Goal: Information Seeking & Learning: Learn about a topic

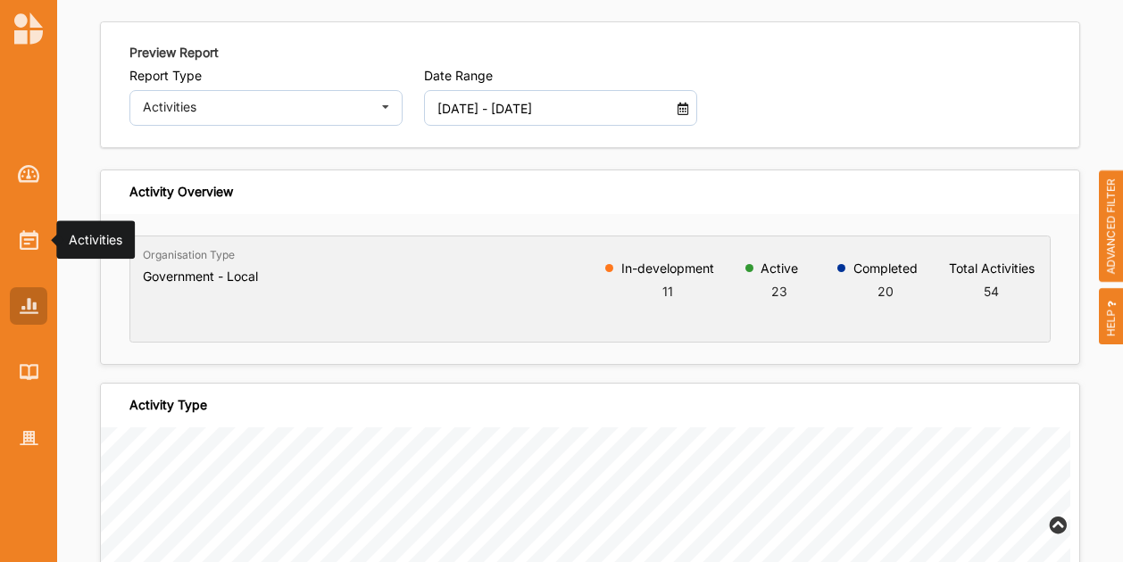
scroll to position [546, 0]
click at [33, 234] on img at bounding box center [29, 240] width 19 height 20
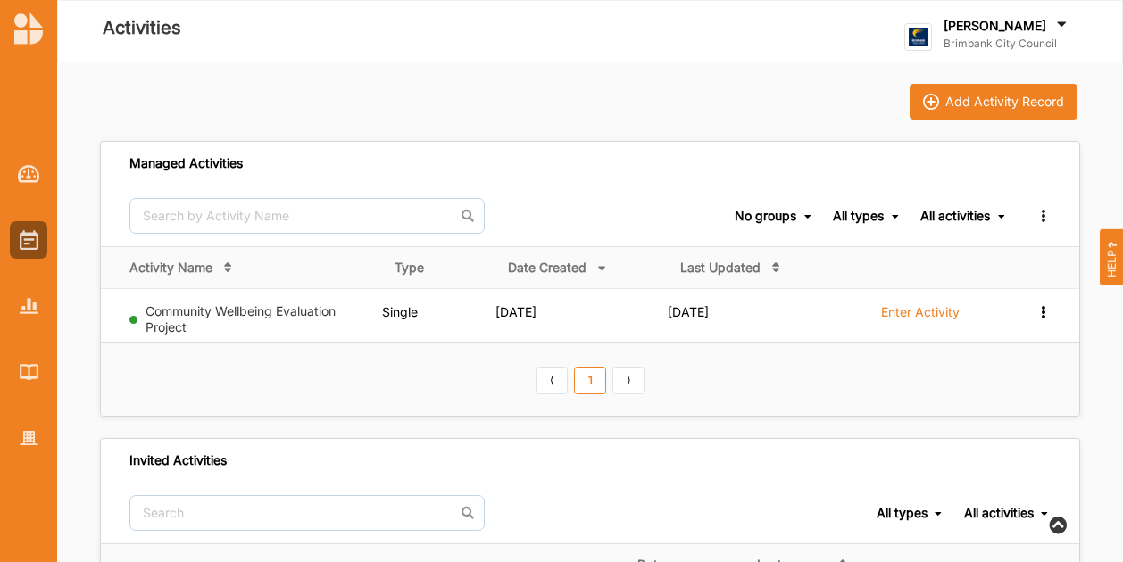
scroll to position [339, 0]
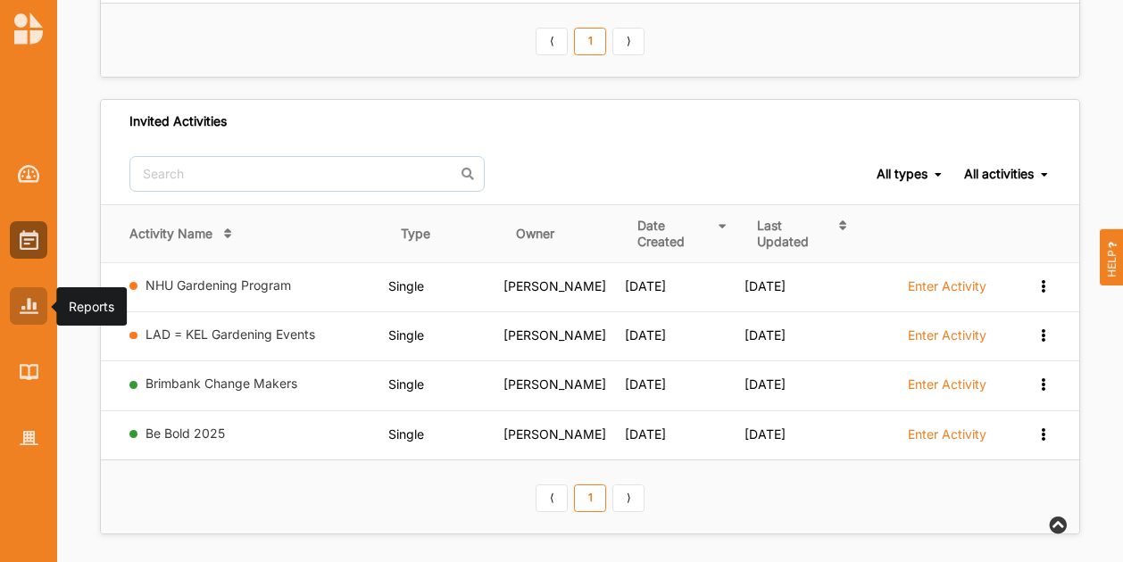
click at [39, 320] on div at bounding box center [28, 305] width 37 height 37
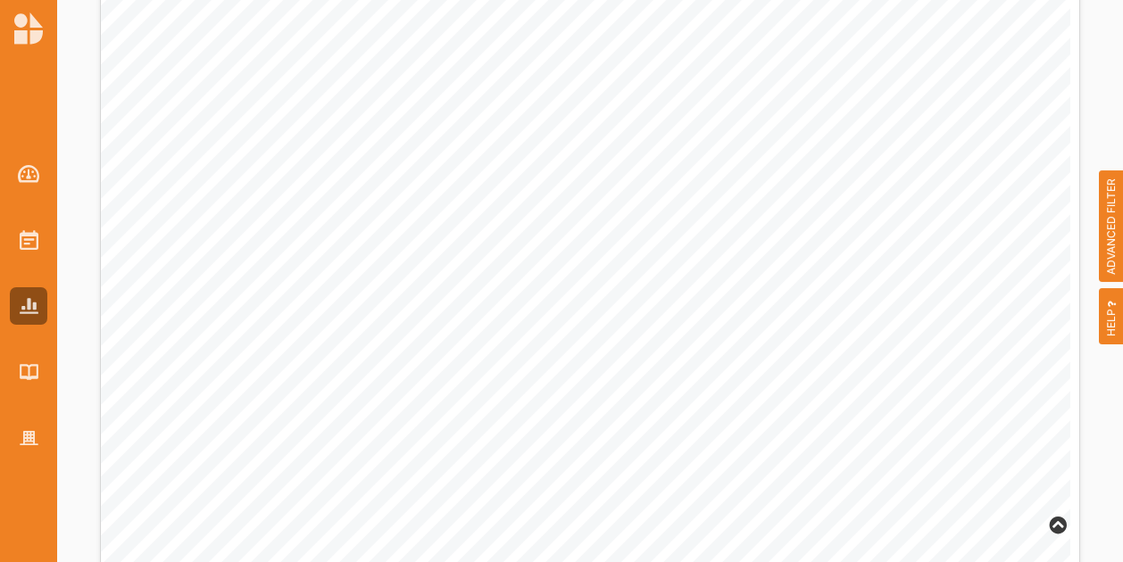
scroll to position [982, 0]
click at [1117, 227] on span "ADVANCED FILTER" at bounding box center [1111, 226] width 25 height 112
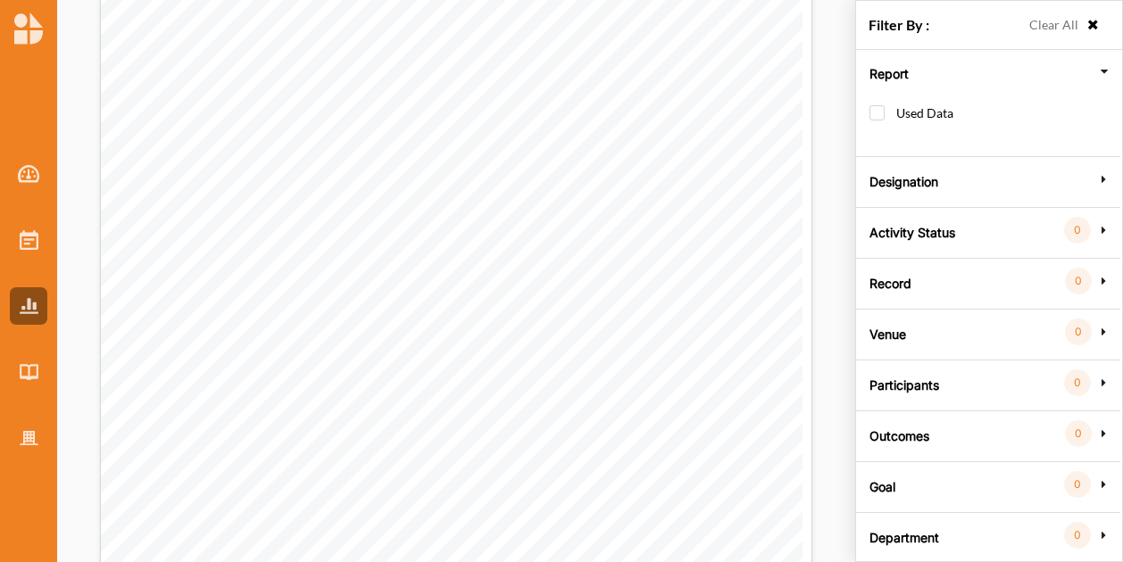
scroll to position [0, 0]
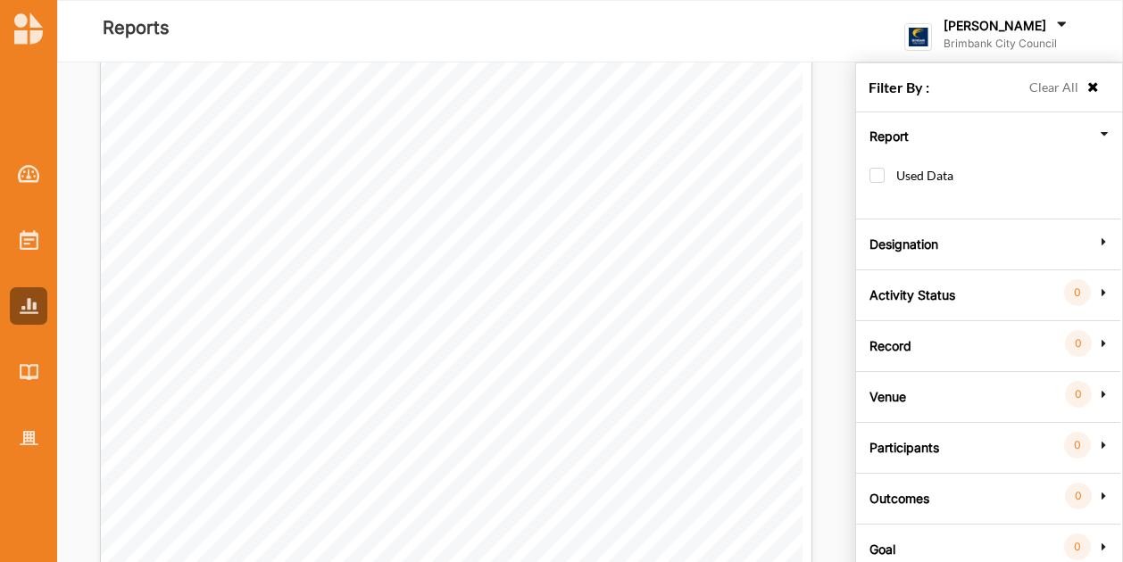
click at [1064, 93] on label "Clear All" at bounding box center [1053, 88] width 49 height 20
click at [1094, 78] on div "Clear All" at bounding box center [1060, 91] width 80 height 26
click at [1094, 85] on icon at bounding box center [1092, 87] width 15 height 12
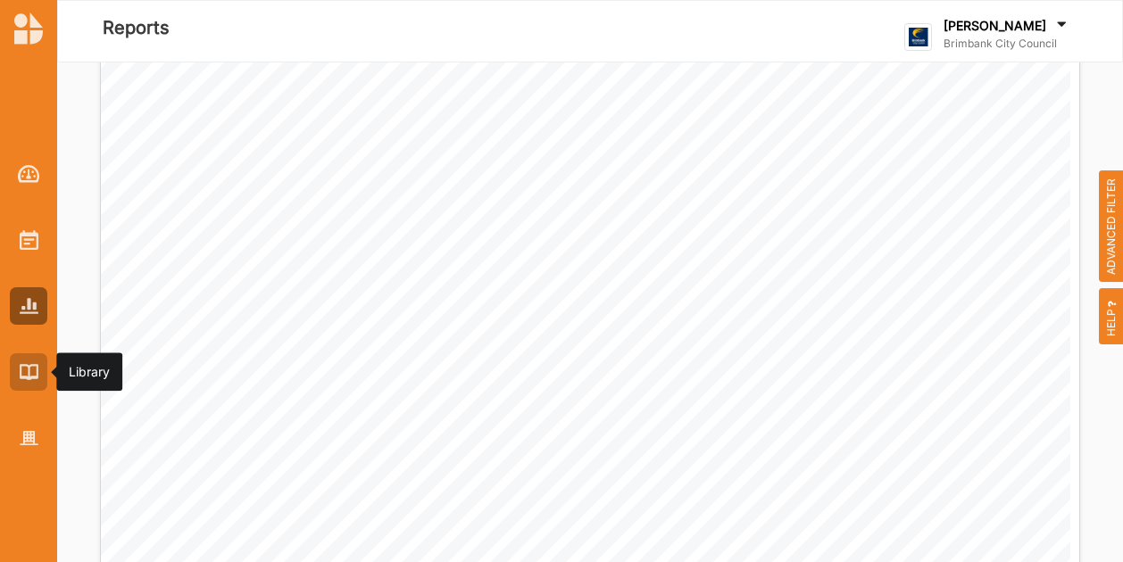
click at [15, 375] on div at bounding box center [28, 371] width 37 height 37
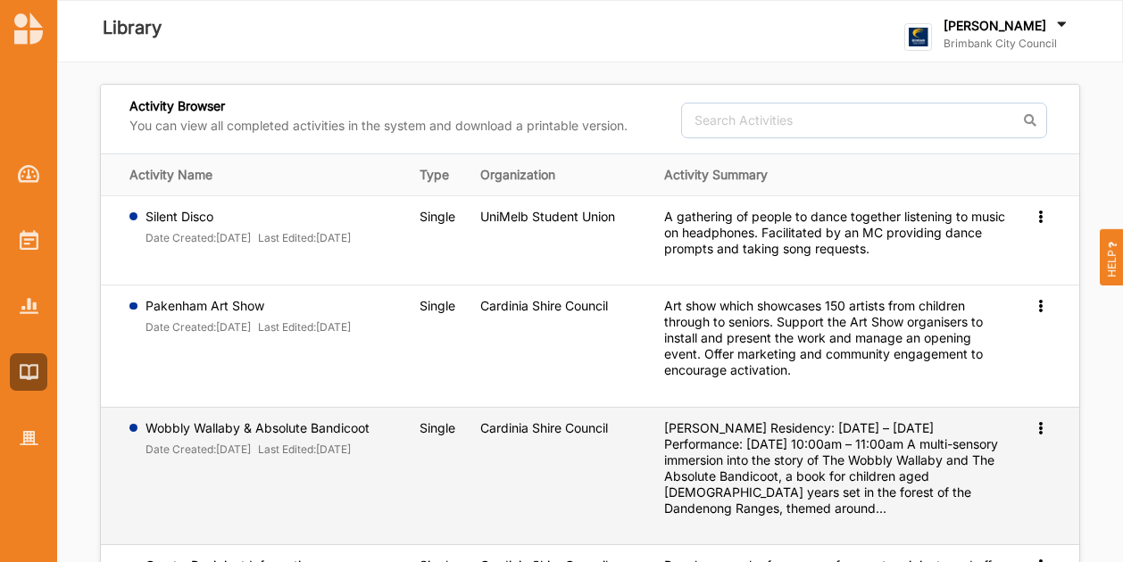
click at [1041, 429] on icon at bounding box center [1039, 426] width 15 height 12
click at [1030, 458] on span "Preview" at bounding box center [1011, 456] width 46 height 15
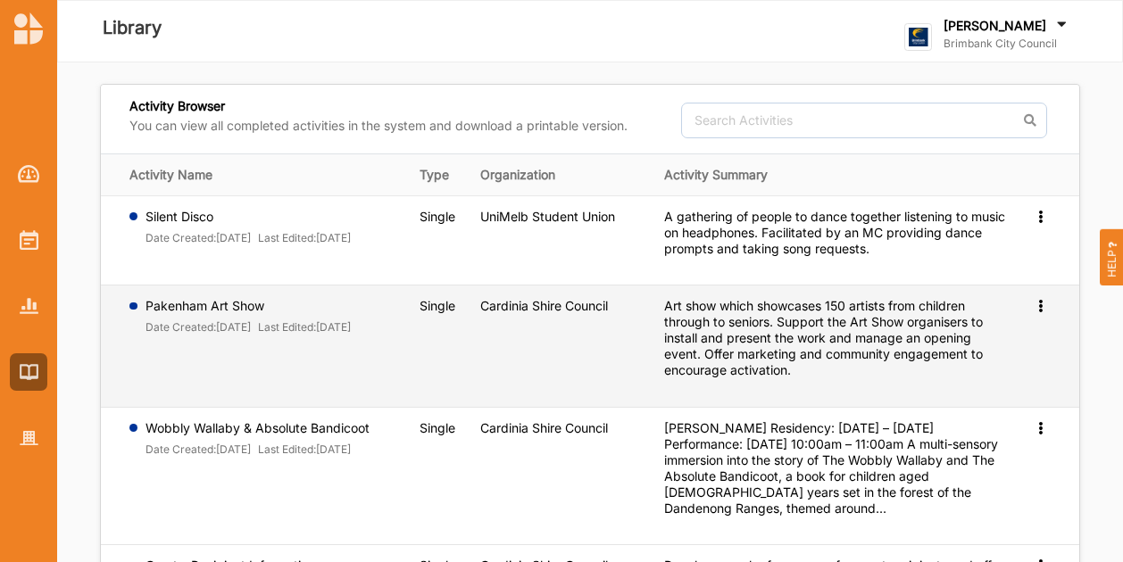
click at [1042, 301] on icon at bounding box center [1039, 304] width 15 height 12
click at [444, 326] on td "Single" at bounding box center [438, 347] width 62 height 122
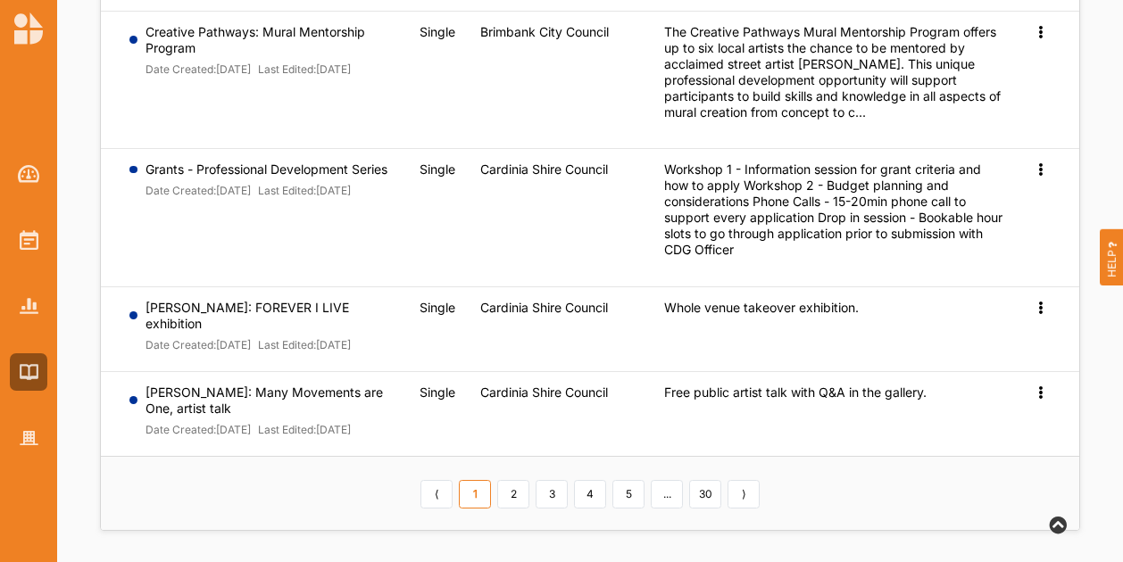
scroll to position [825, 0]
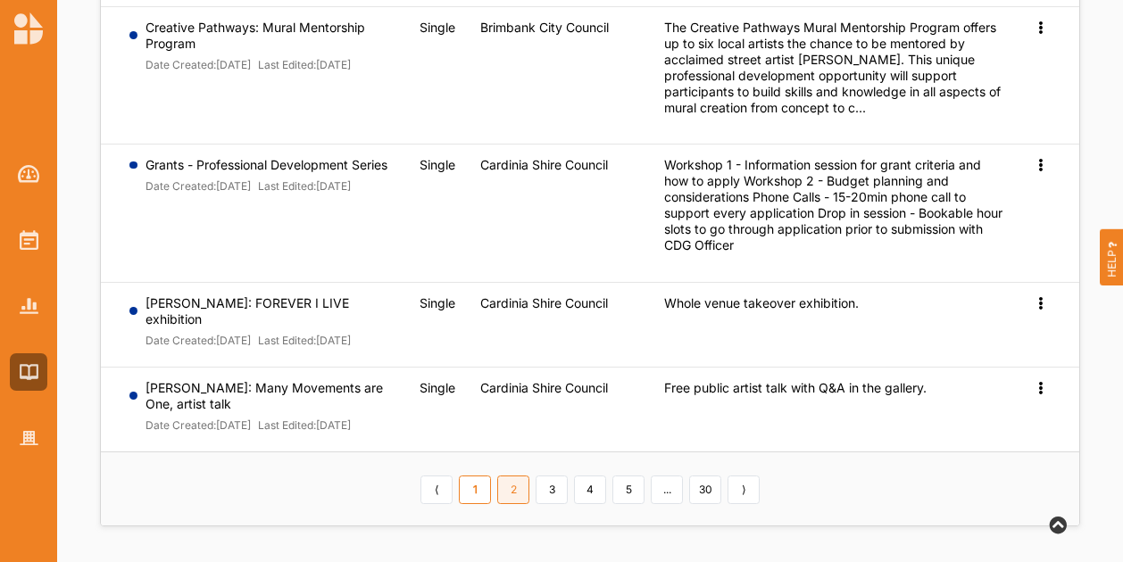
click at [512, 495] on link "2" at bounding box center [513, 490] width 32 height 29
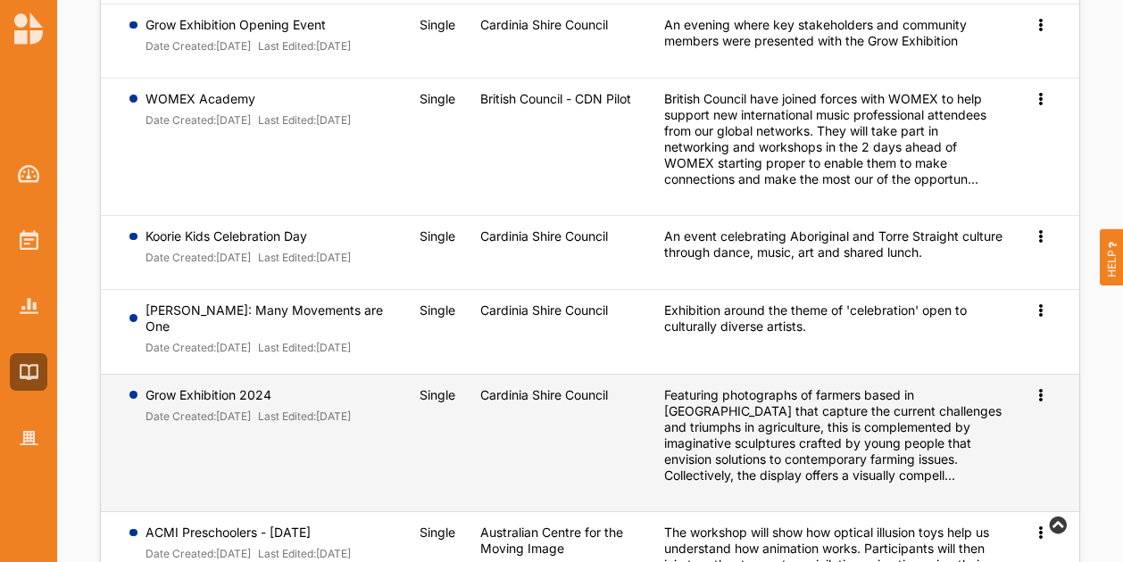
scroll to position [200, 0]
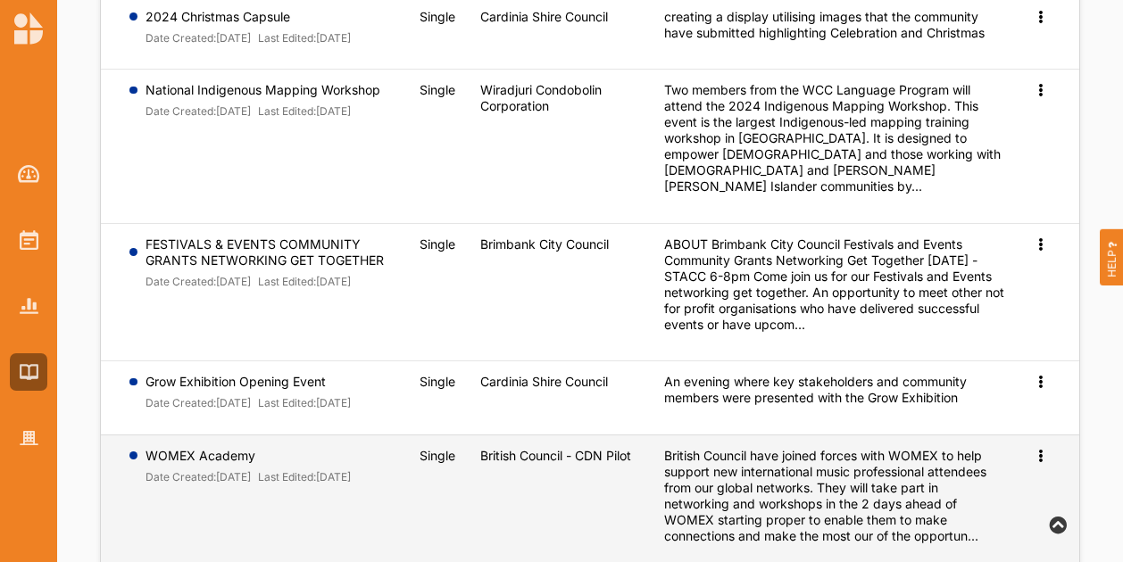
click at [1041, 456] on icon at bounding box center [1039, 454] width 15 height 12
click at [1016, 487] on span "Preview" at bounding box center [1011, 484] width 46 height 15
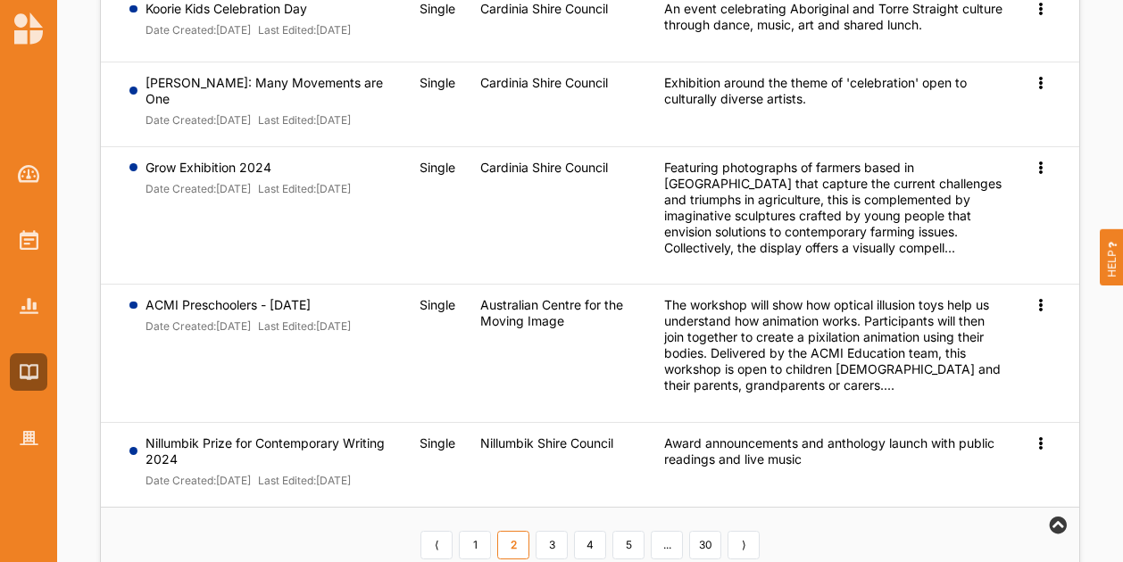
scroll to position [860, 0]
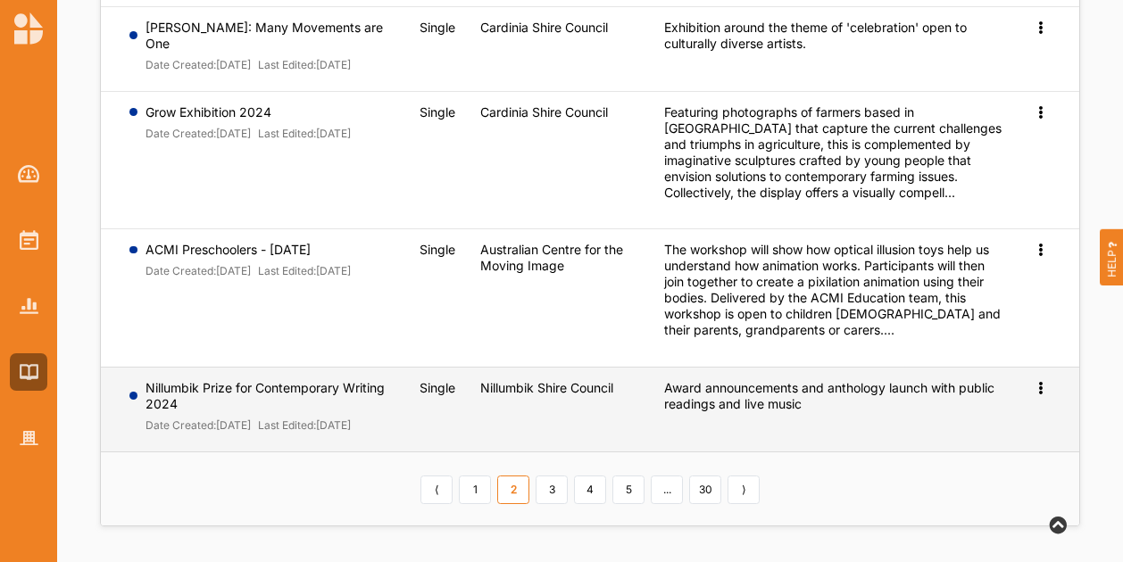
click at [1036, 380] on icon at bounding box center [1039, 386] width 15 height 12
click at [1019, 409] on span "Preview" at bounding box center [1011, 416] width 46 height 15
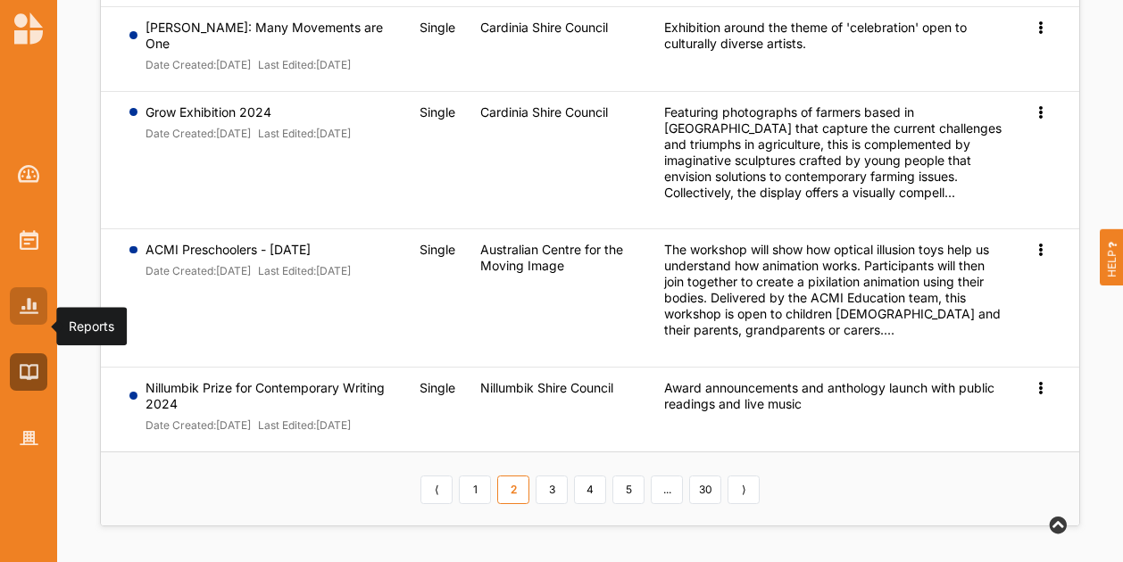
click at [26, 304] on img at bounding box center [29, 305] width 19 height 15
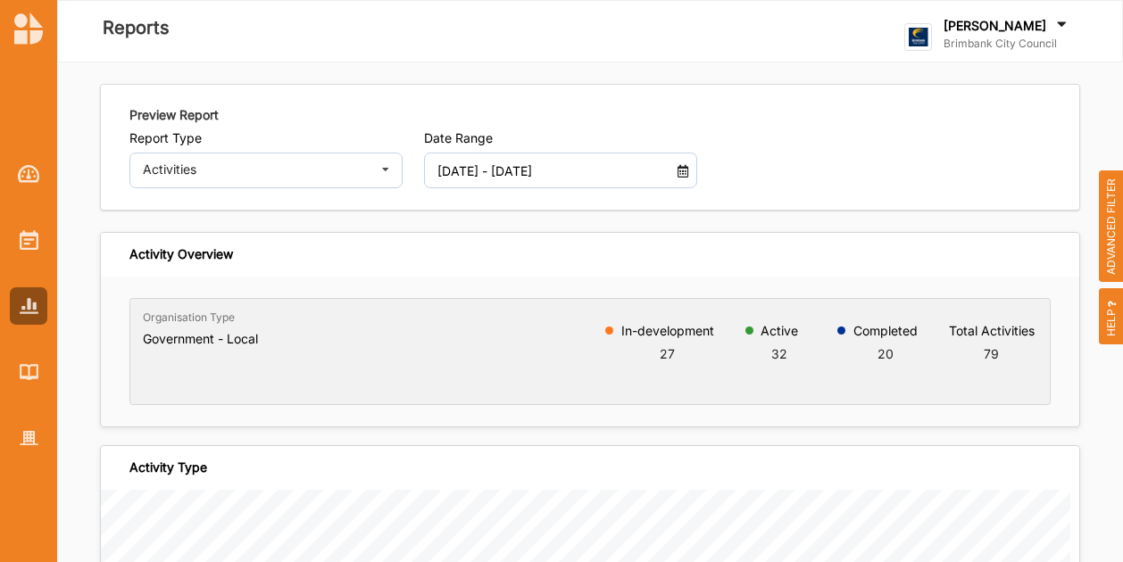
click at [1008, 24] on label "[PERSON_NAME]" at bounding box center [994, 26] width 103 height 16
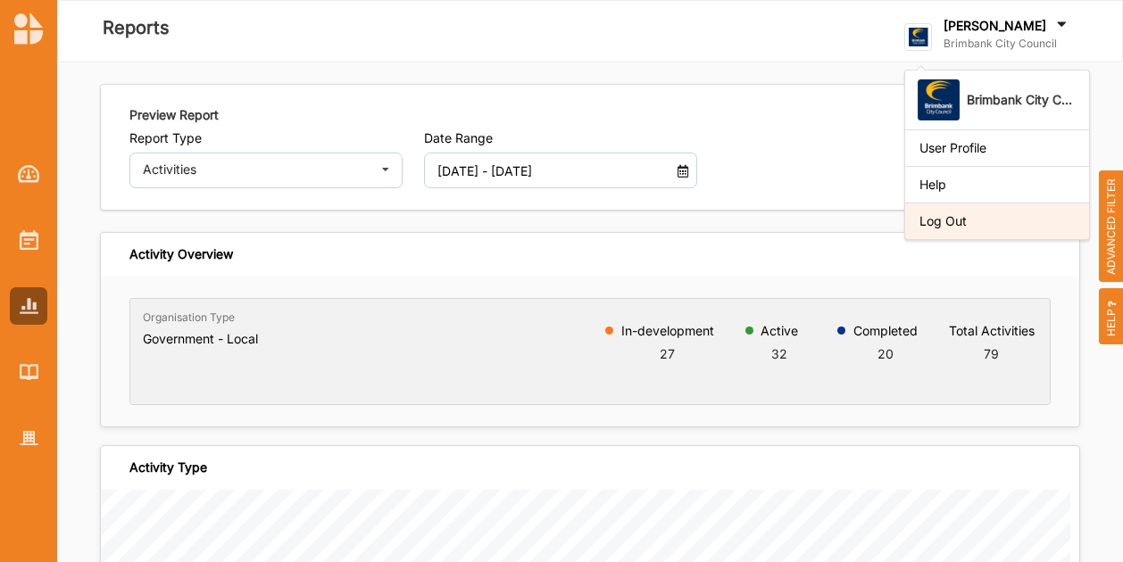
click at [988, 220] on div "Log Out" at bounding box center [996, 221] width 155 height 16
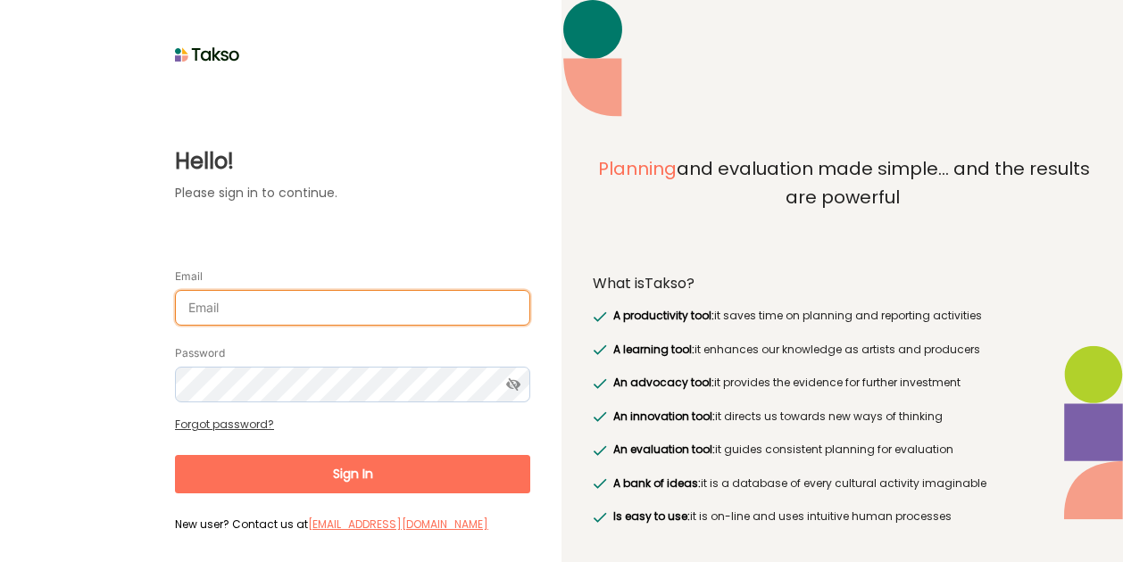
click at [244, 313] on input "Email" at bounding box center [352, 308] width 355 height 36
type input "raji.uppal@culturaldevelopment.net.au"
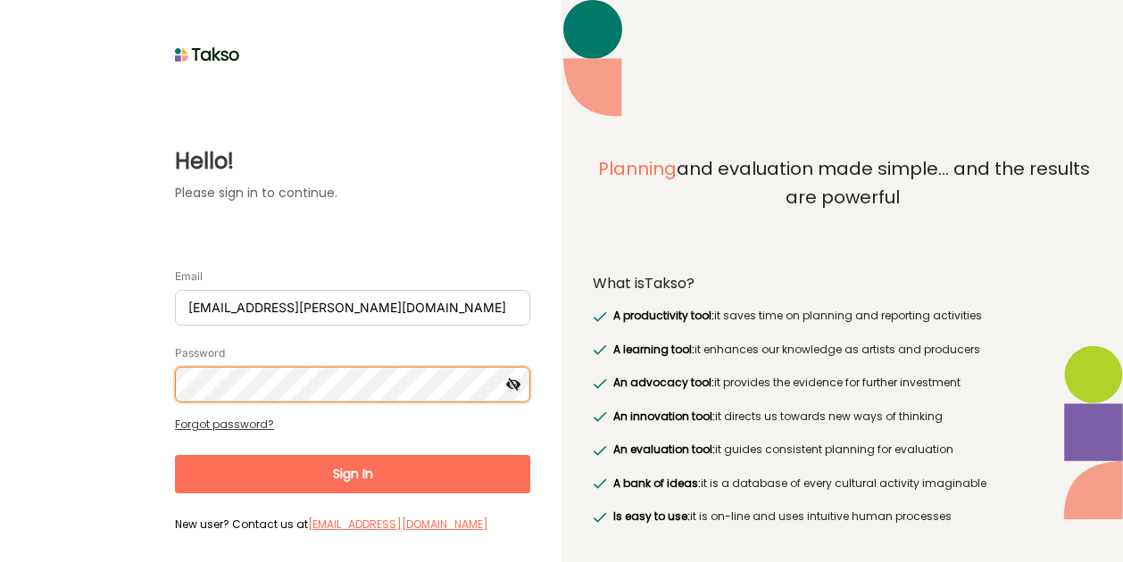
click at [175, 455] on button "Sign In" at bounding box center [352, 474] width 355 height 38
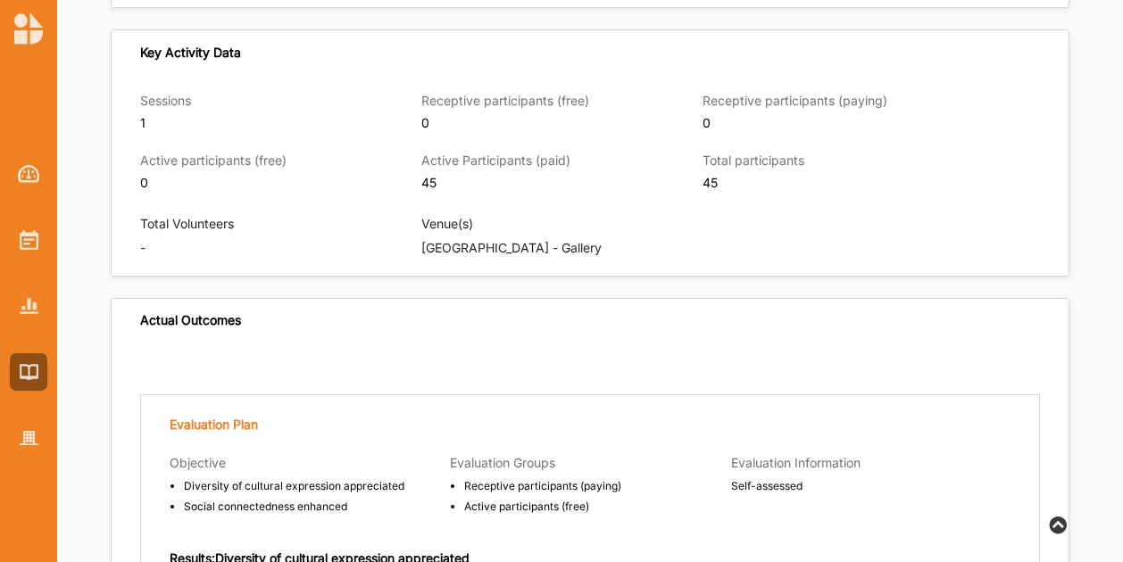
scroll to position [1339, 0]
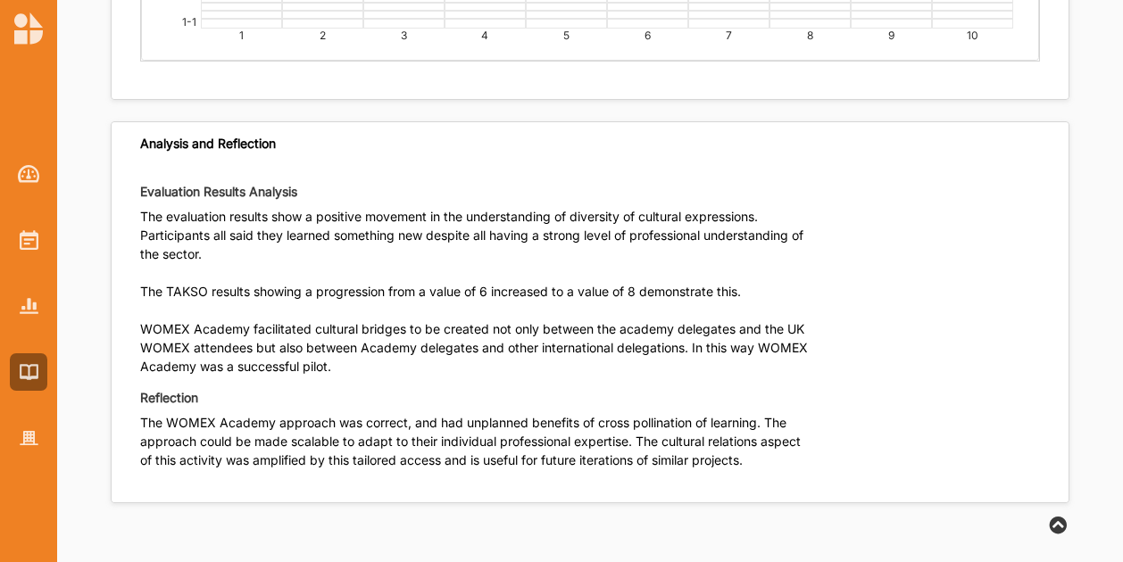
scroll to position [4792, 0]
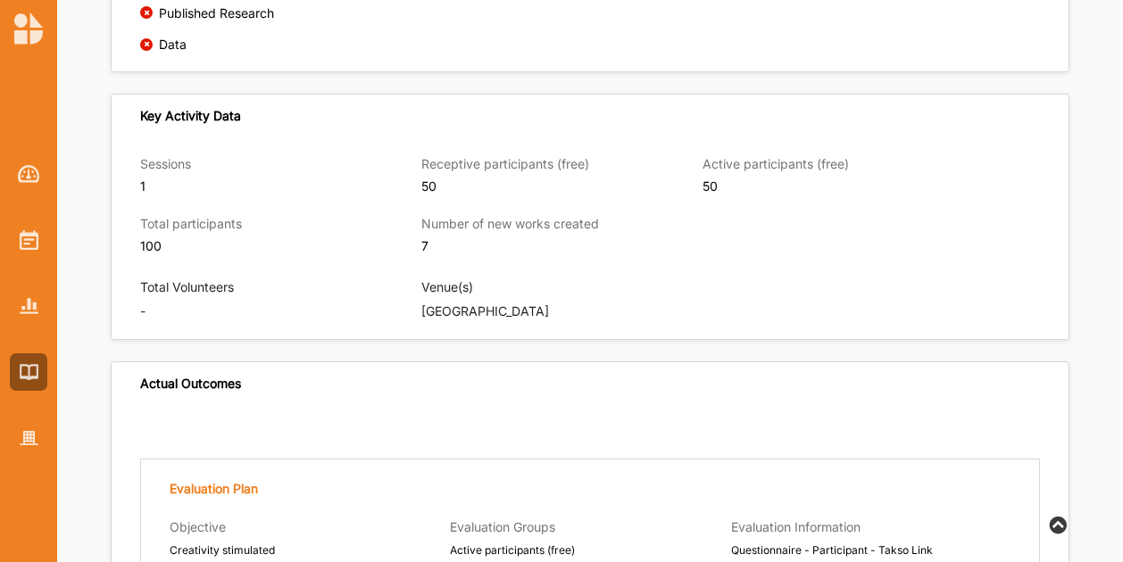
scroll to position [825, 0]
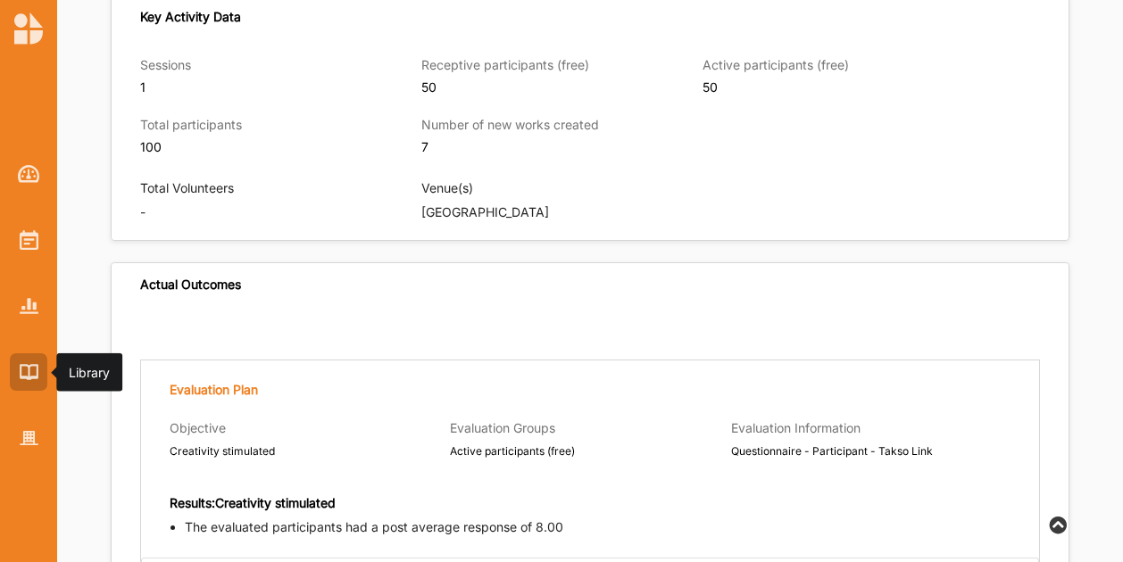
click at [29, 374] on img at bounding box center [29, 371] width 19 height 15
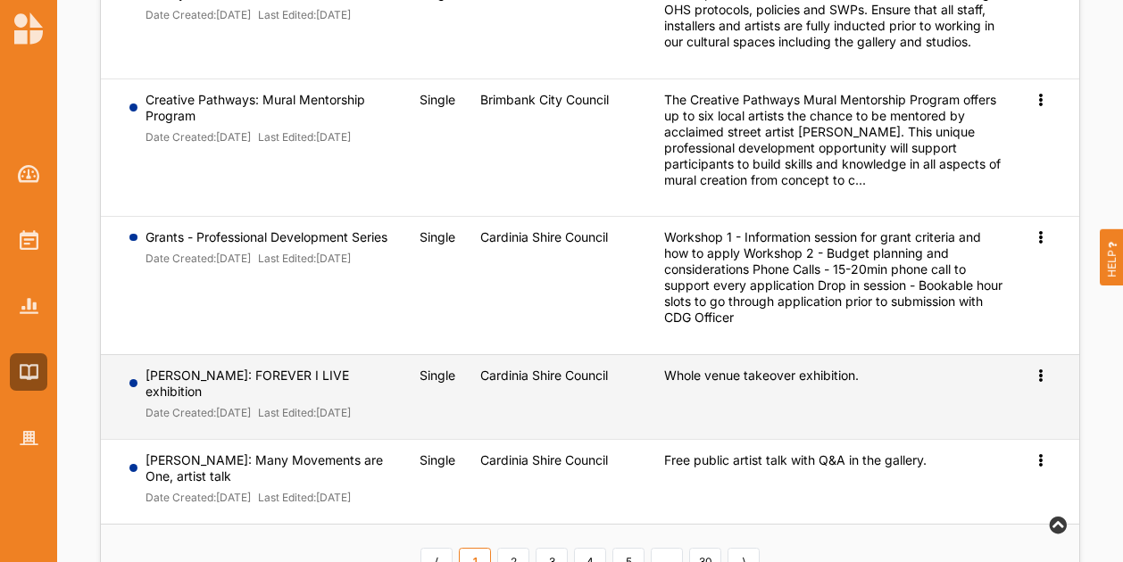
scroll to position [825, 0]
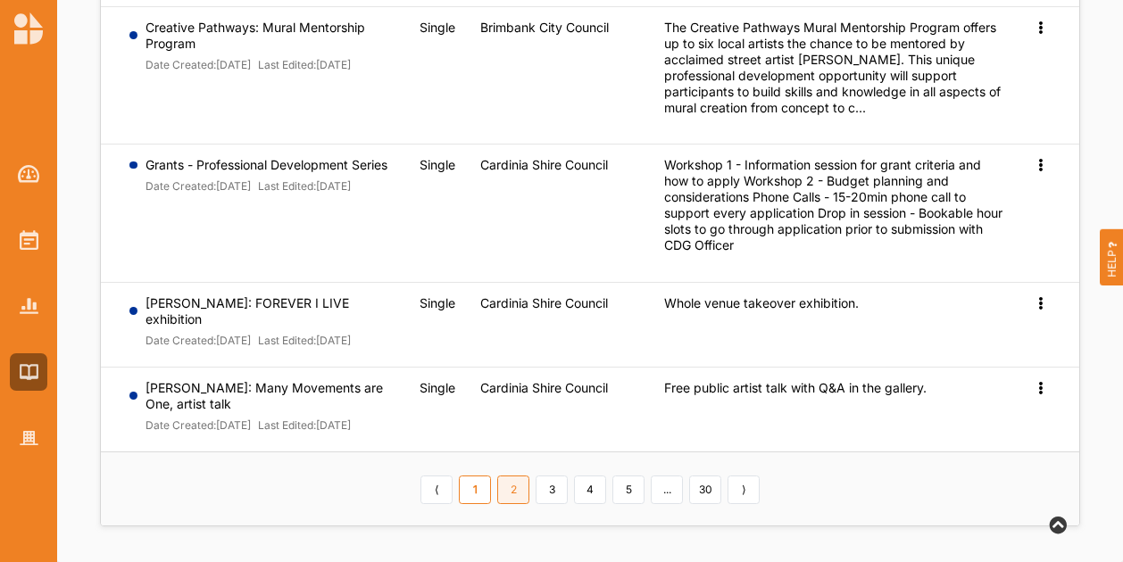
click at [514, 491] on link "2" at bounding box center [513, 490] width 32 height 29
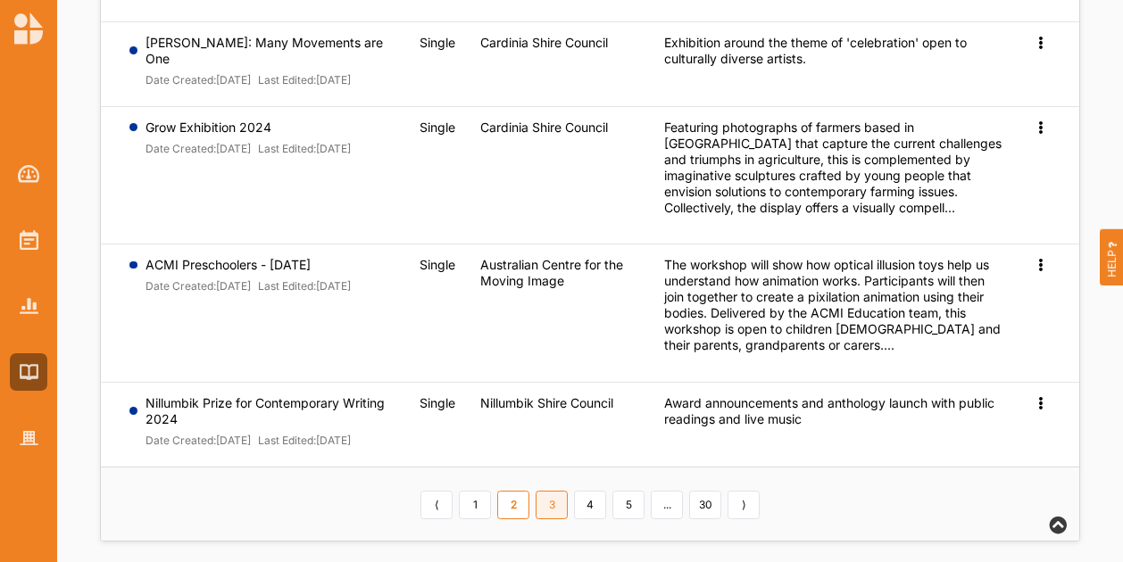
click at [559, 519] on link "3" at bounding box center [551, 505] width 32 height 29
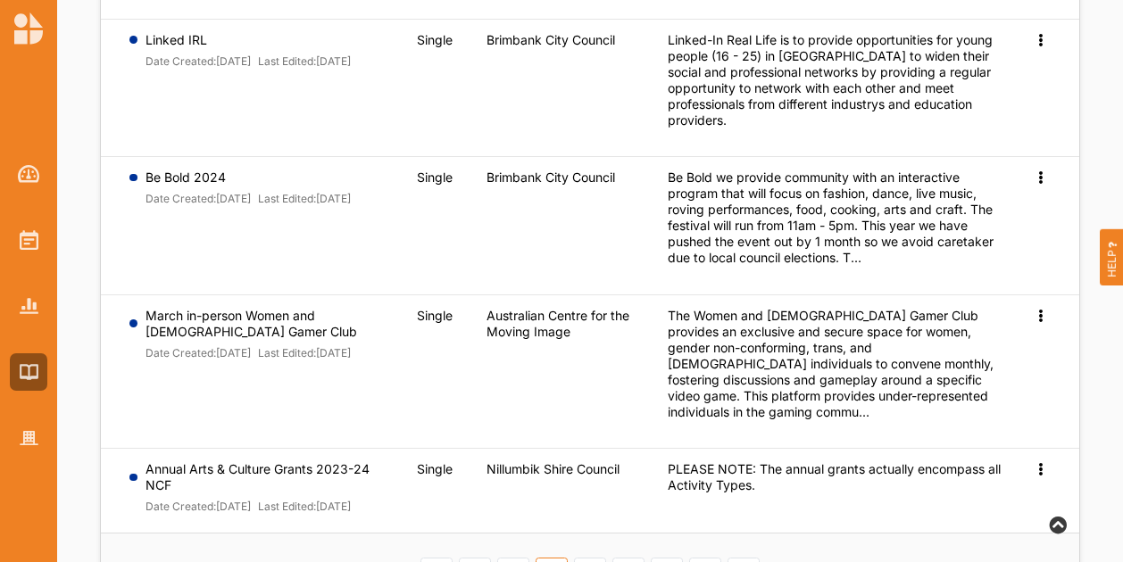
scroll to position [1048, 0]
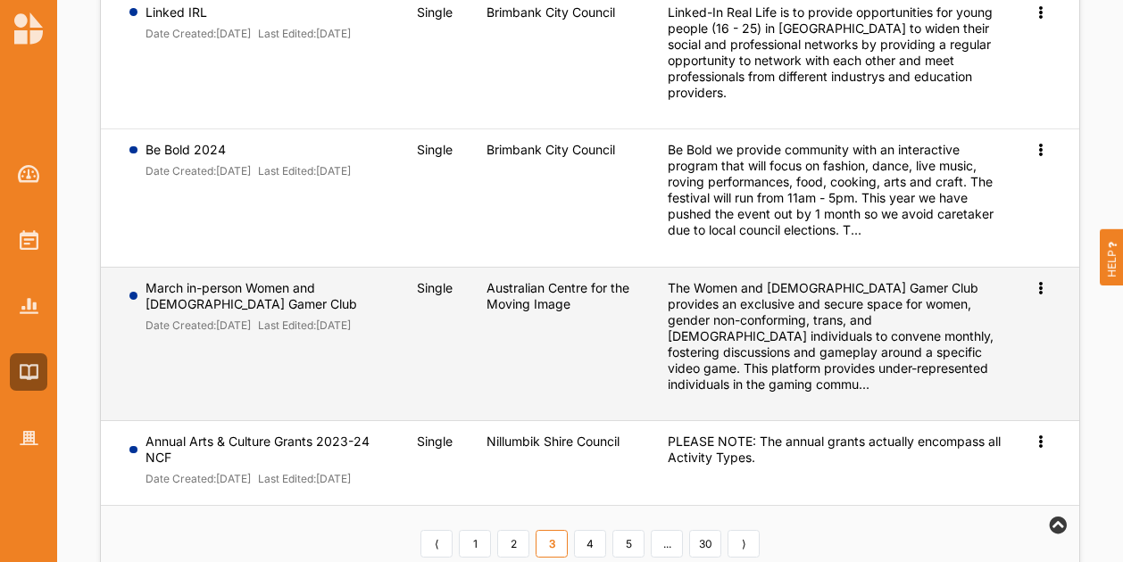
click at [1037, 280] on icon at bounding box center [1039, 286] width 15 height 12
click at [1003, 300] on link "Preview" at bounding box center [1011, 317] width 77 height 34
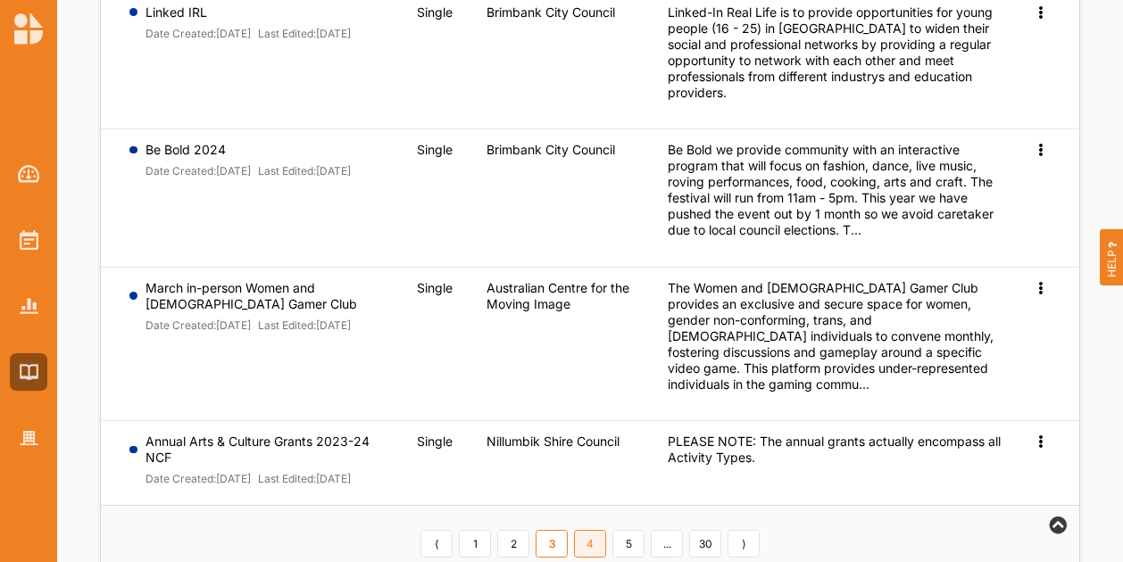
click at [595, 530] on link "4" at bounding box center [590, 544] width 32 height 29
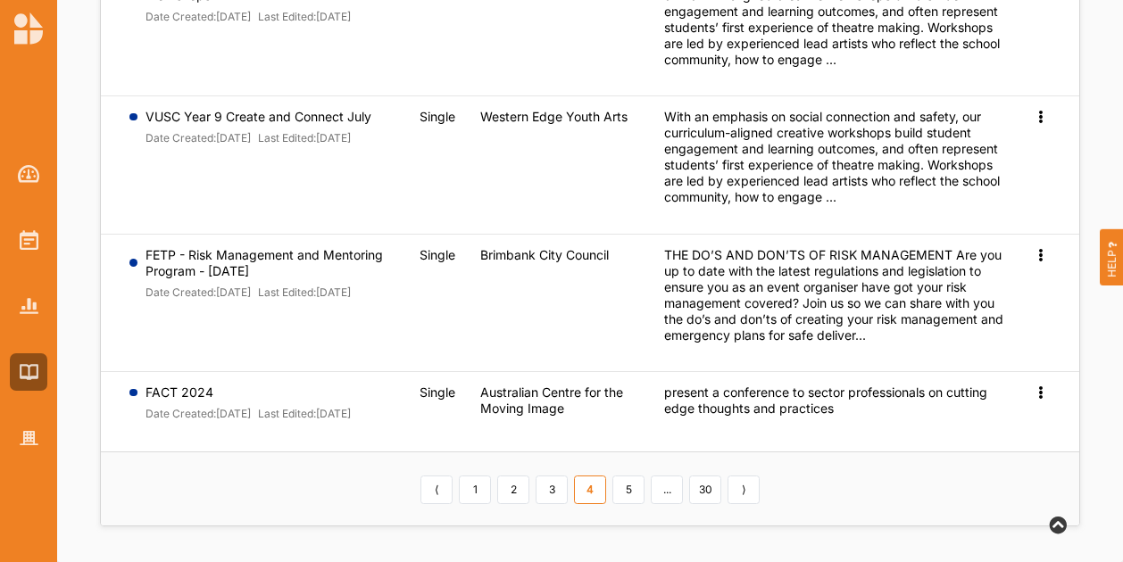
scroll to position [1008, 0]
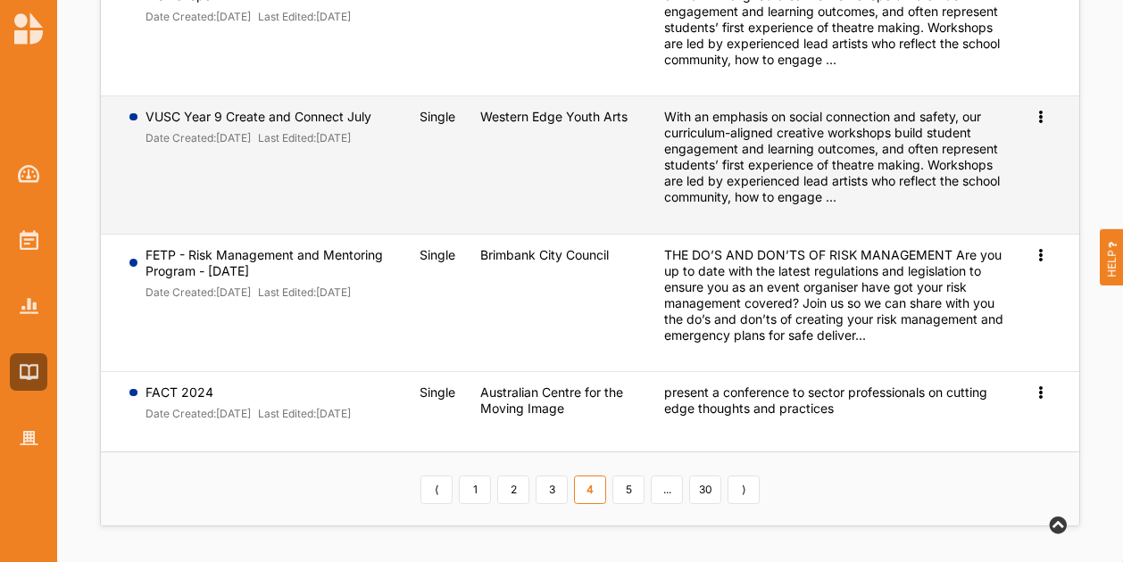
click at [1041, 114] on icon at bounding box center [1039, 115] width 15 height 12
click at [999, 142] on span "Preview" at bounding box center [1011, 144] width 46 height 15
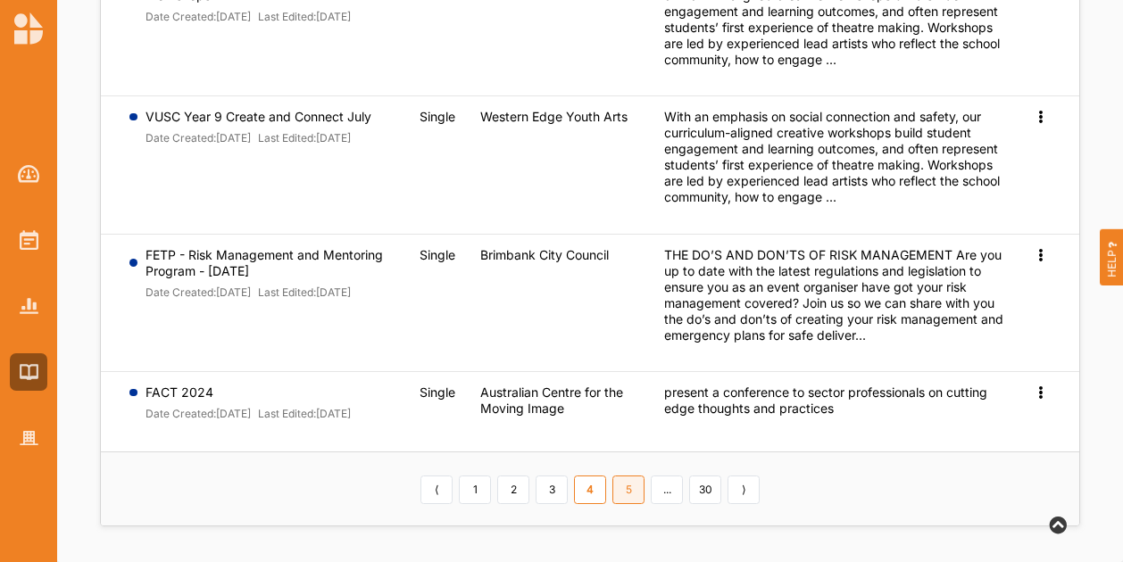
click at [636, 500] on link "5" at bounding box center [628, 490] width 32 height 29
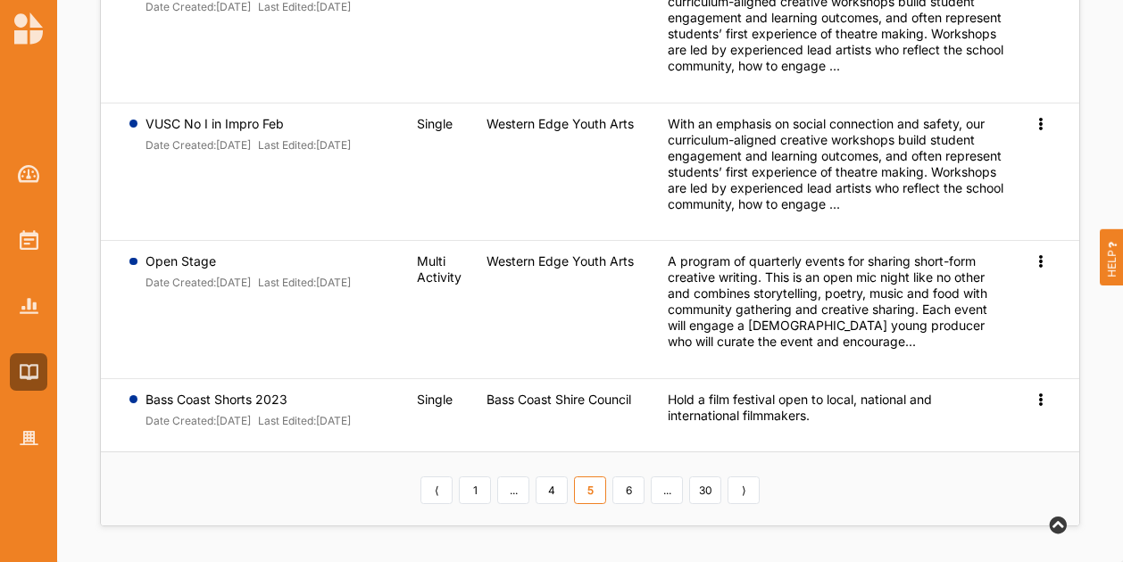
scroll to position [947, 0]
click at [636, 505] on th "⟨ 1 ... 4 5 6 ... 30 ⟩" at bounding box center [590, 489] width 978 height 74
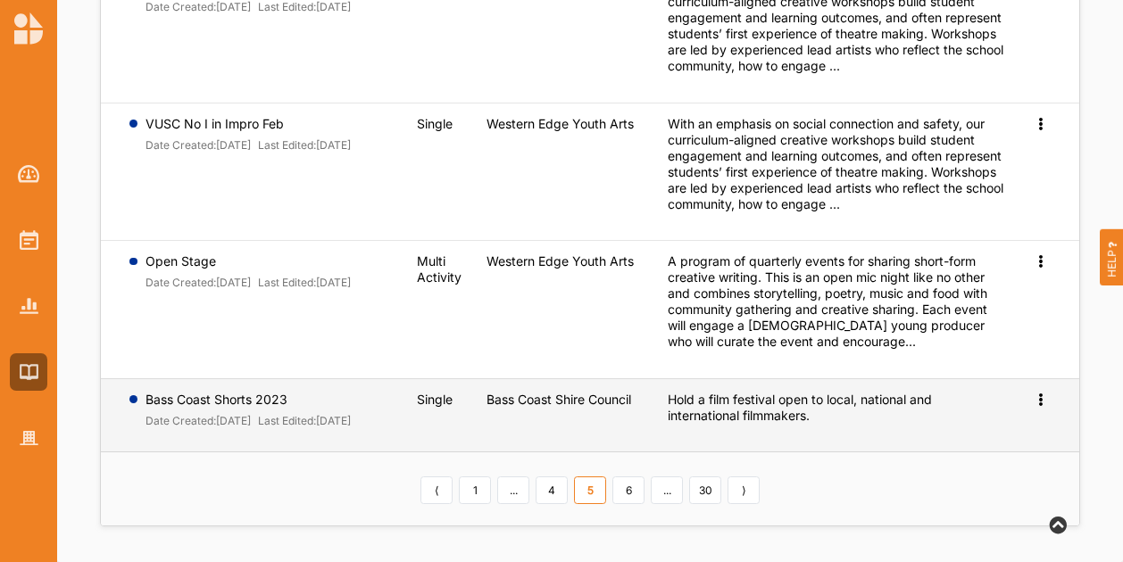
click at [1044, 392] on icon at bounding box center [1039, 398] width 15 height 12
click at [1037, 411] on link "Preview" at bounding box center [1011, 428] width 77 height 34
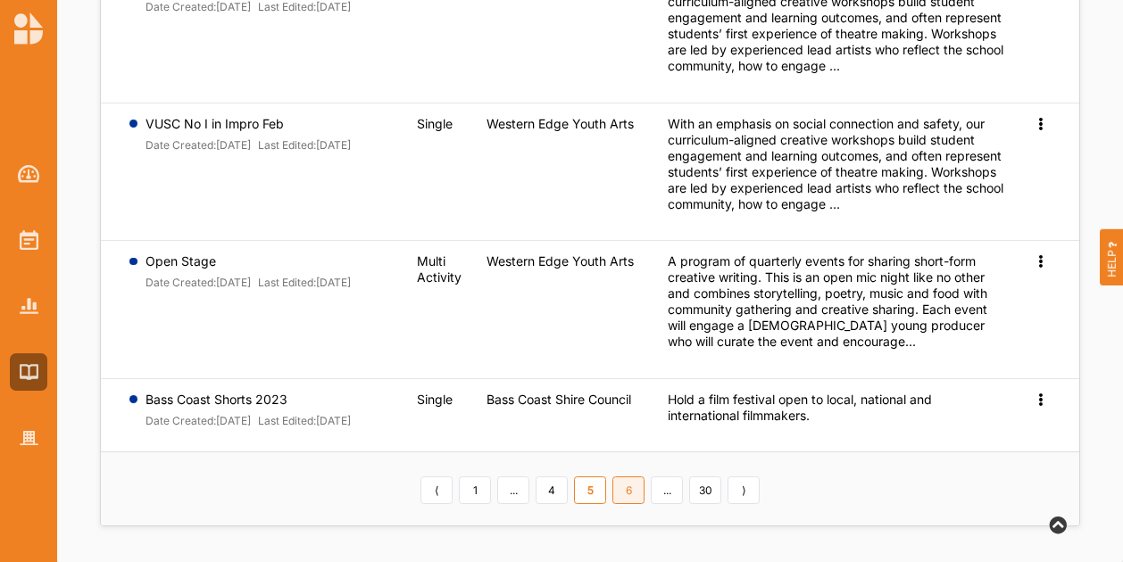
click at [641, 492] on link "6" at bounding box center [628, 491] width 32 height 29
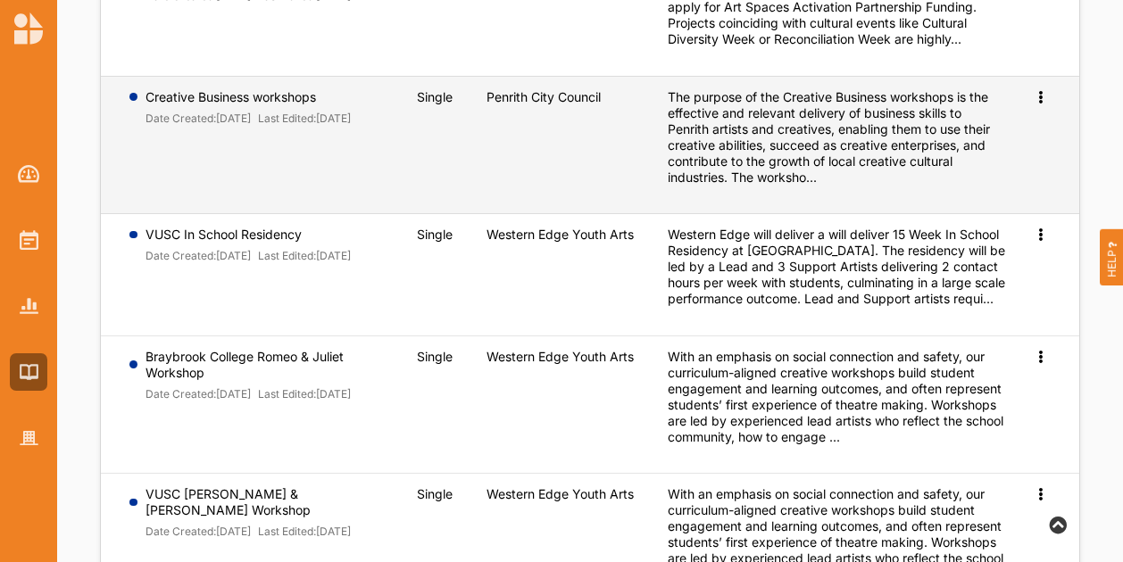
click at [1041, 95] on icon at bounding box center [1039, 95] width 15 height 12
click at [1018, 120] on span "Preview" at bounding box center [1011, 125] width 46 height 15
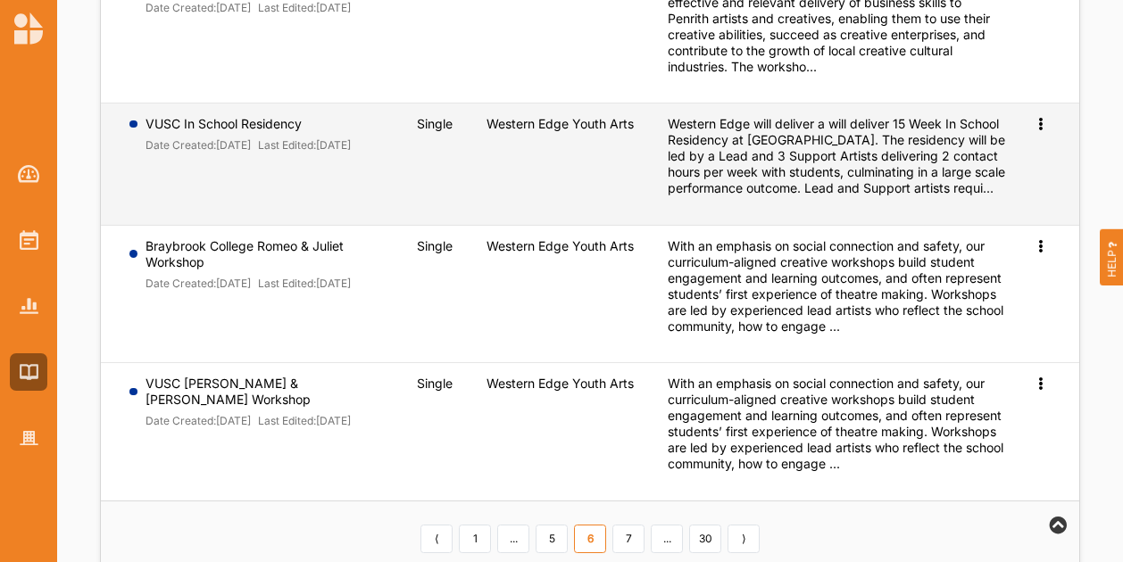
scroll to position [1118, 0]
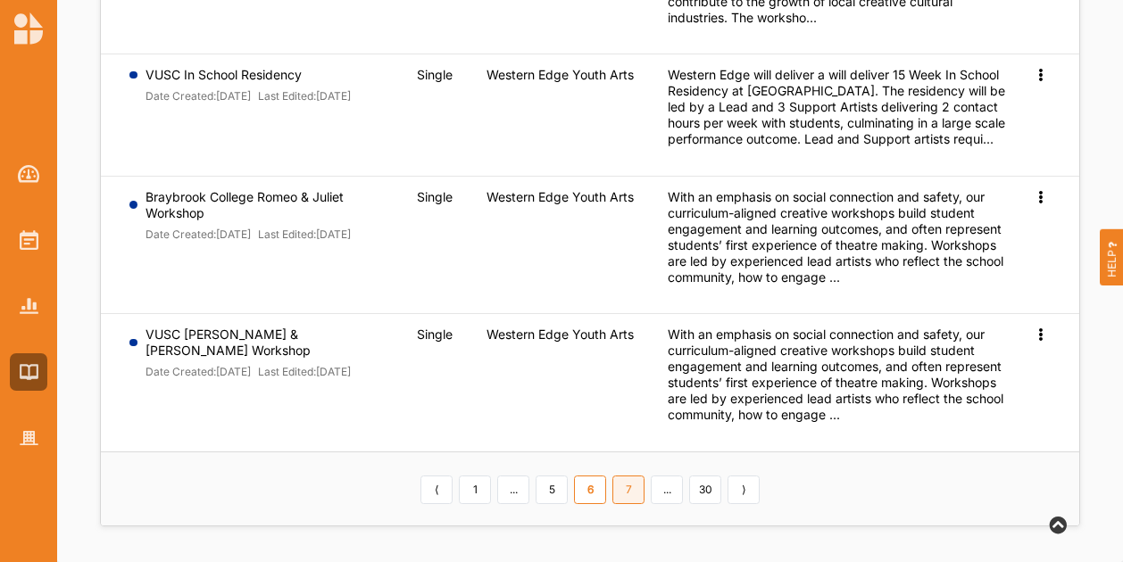
click at [628, 493] on link "7" at bounding box center [628, 490] width 32 height 29
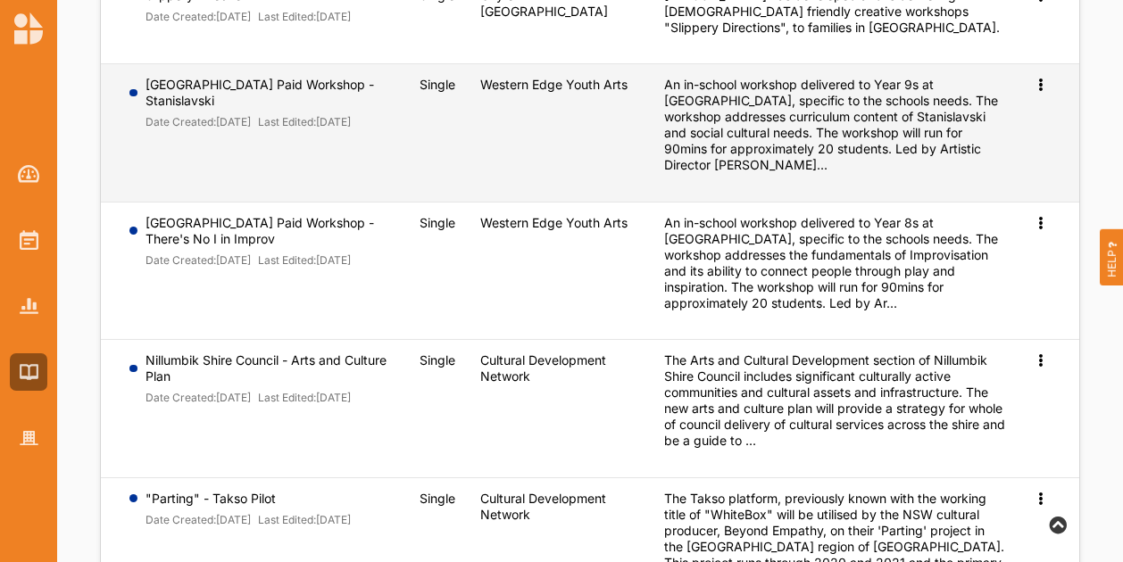
scroll to position [713, 0]
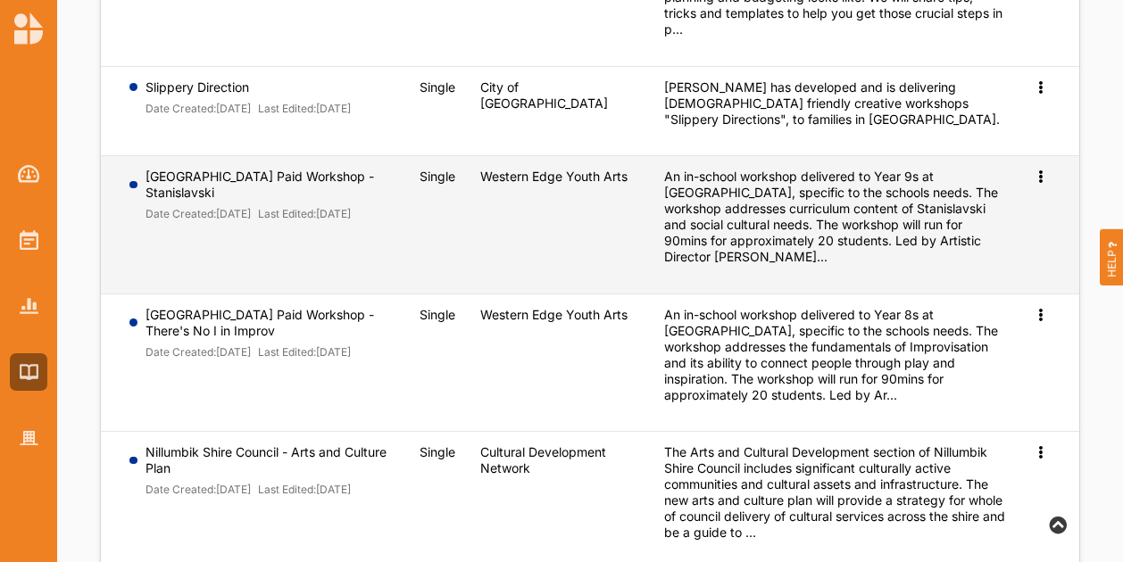
click at [1039, 169] on icon at bounding box center [1039, 175] width 15 height 12
click at [1032, 188] on link "Preview" at bounding box center [1011, 205] width 77 height 34
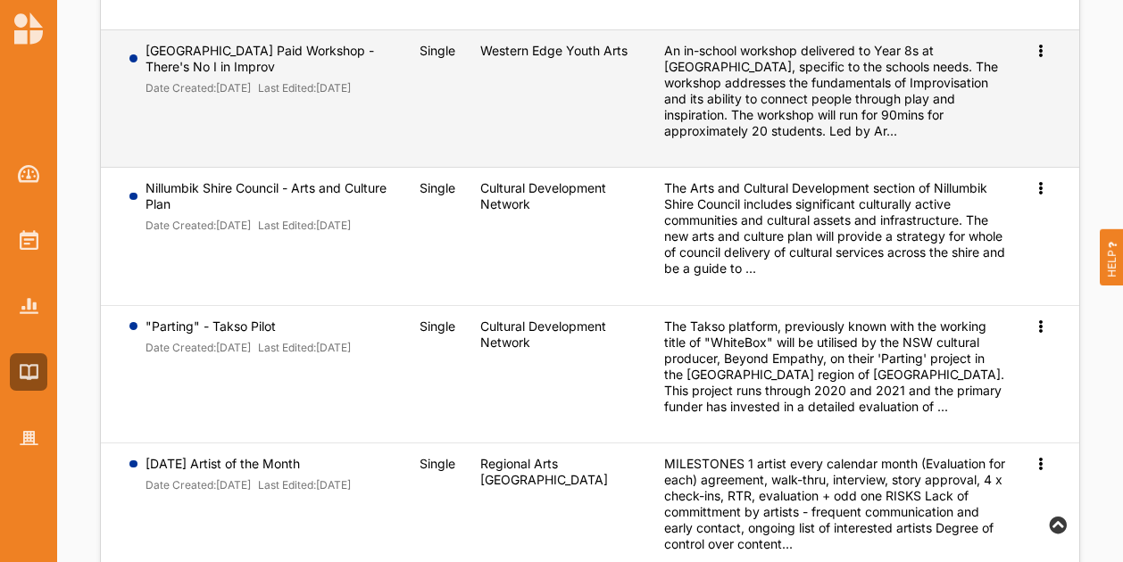
scroll to position [1070, 0]
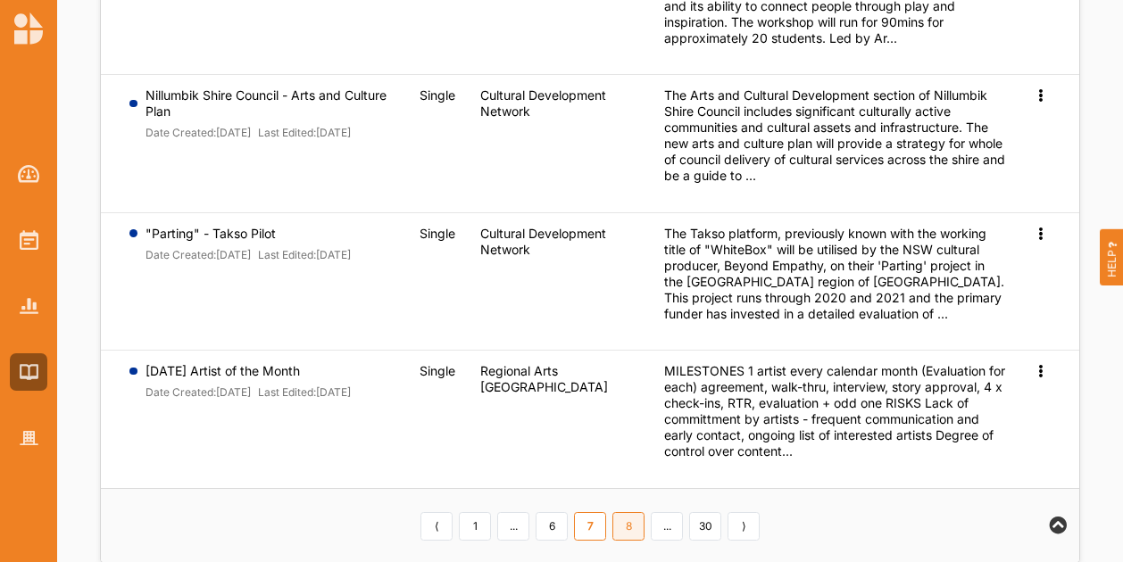
click at [625, 512] on link "8" at bounding box center [628, 526] width 32 height 29
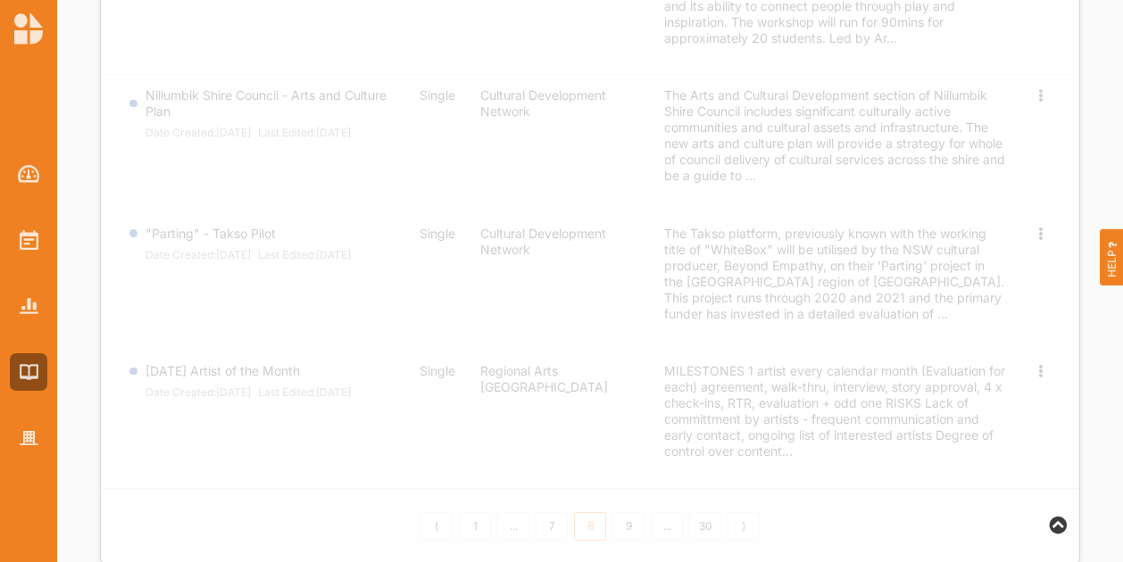
scroll to position [1064, 0]
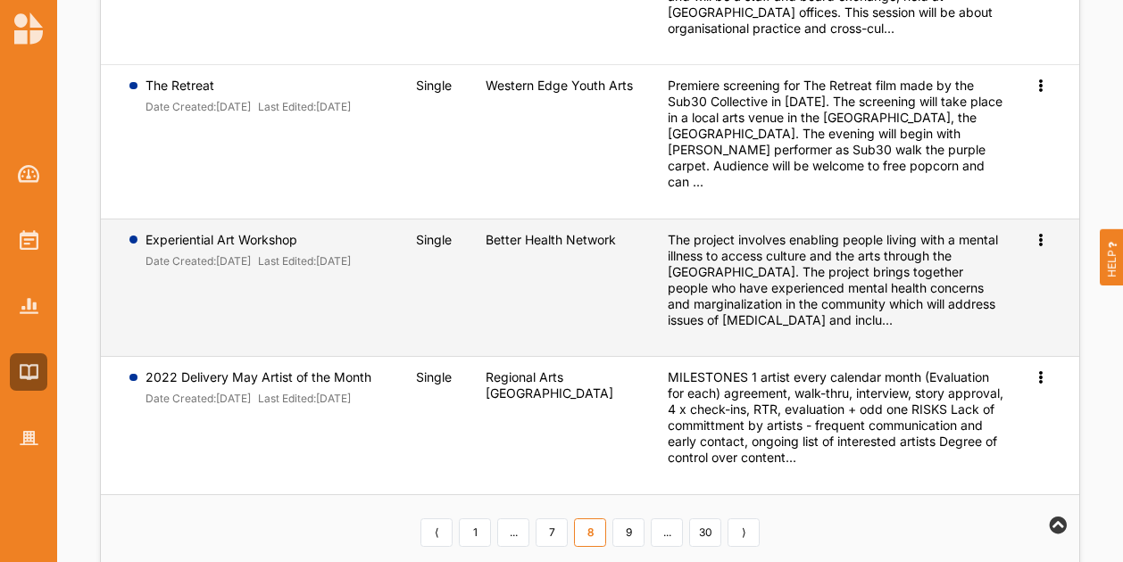
click at [1037, 232] on icon at bounding box center [1039, 238] width 15 height 12
click at [1019, 261] on span "Preview" at bounding box center [1011, 268] width 46 height 15
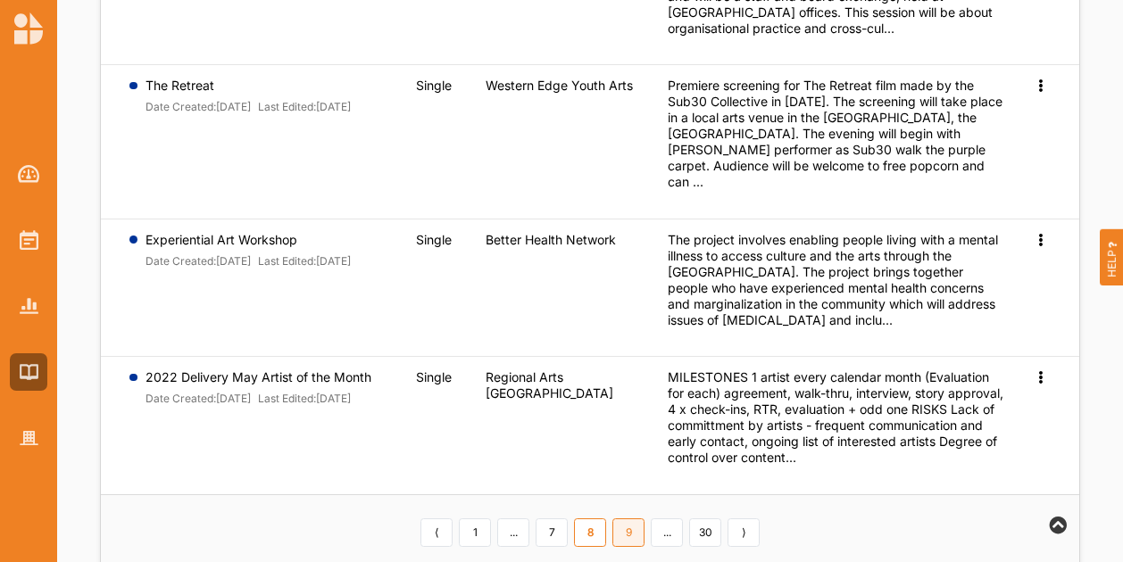
click at [629, 518] on link "9" at bounding box center [628, 532] width 32 height 29
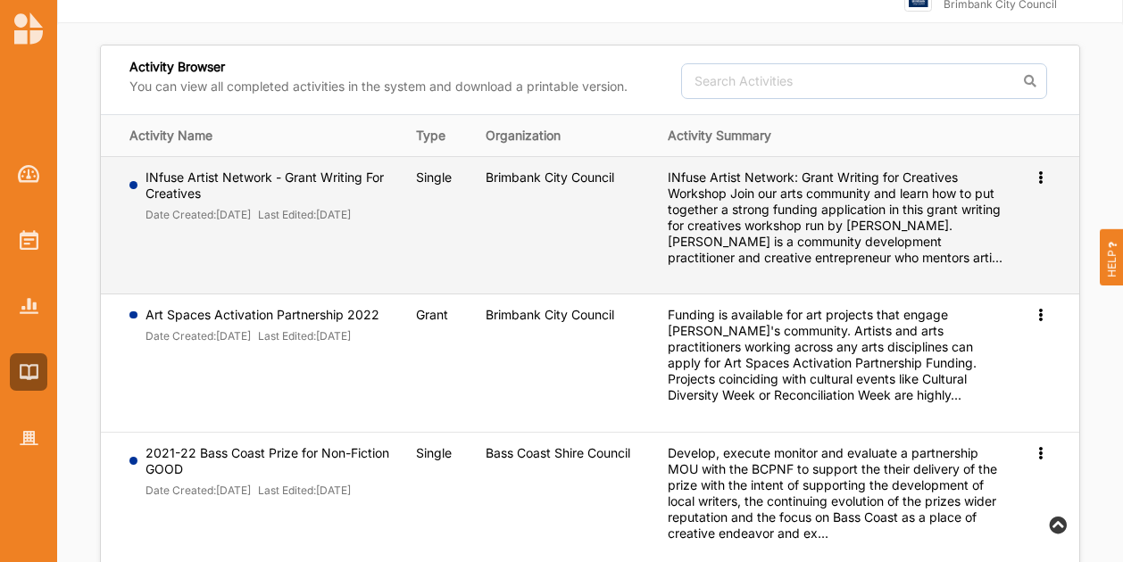
scroll to position [0, 0]
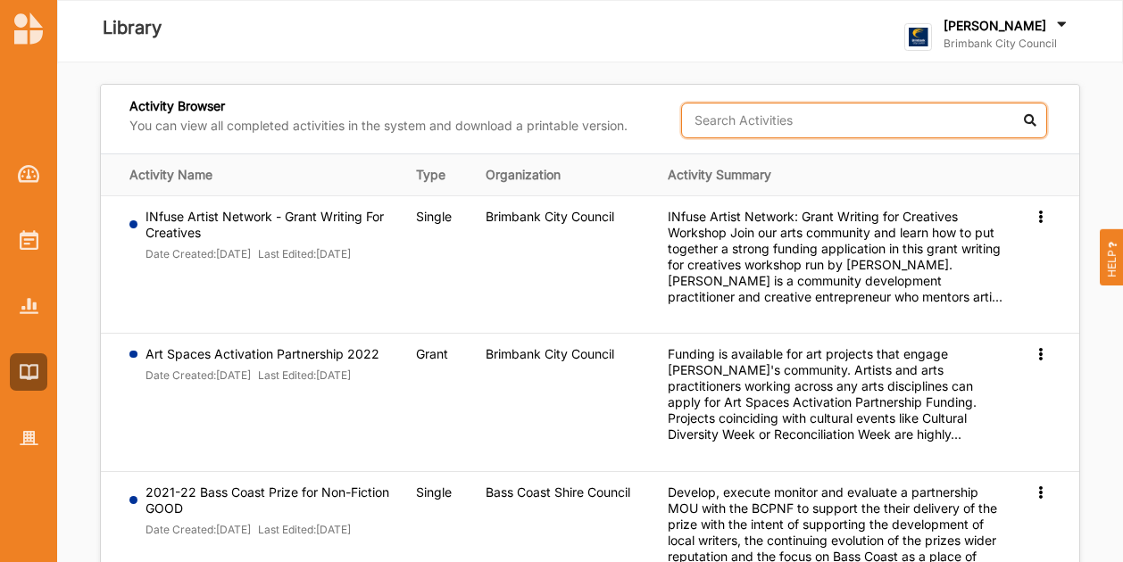
click at [730, 127] on input "text" at bounding box center [864, 121] width 366 height 36
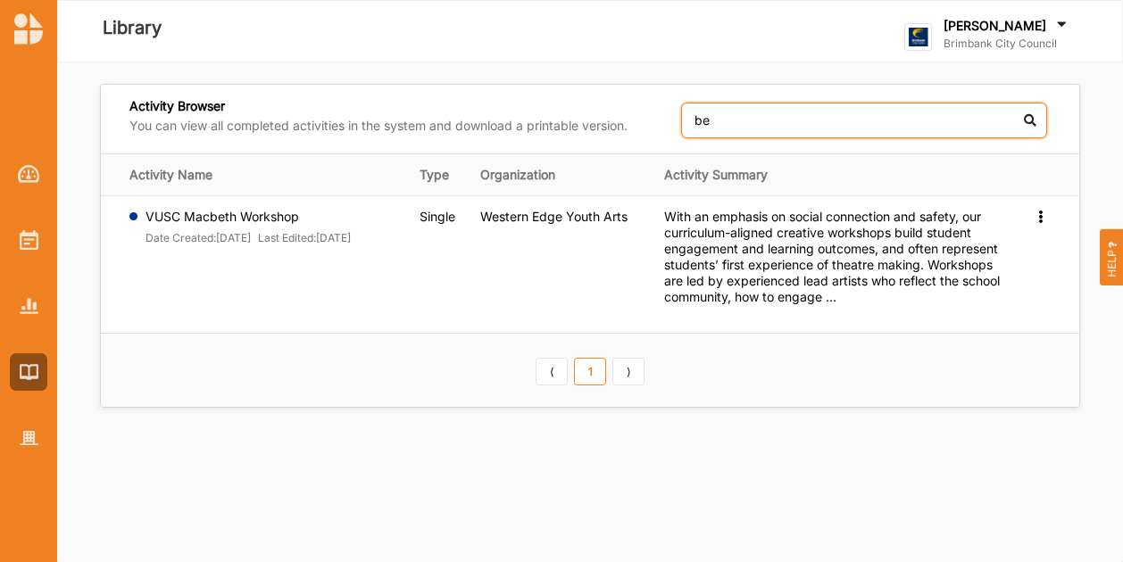
type input "b"
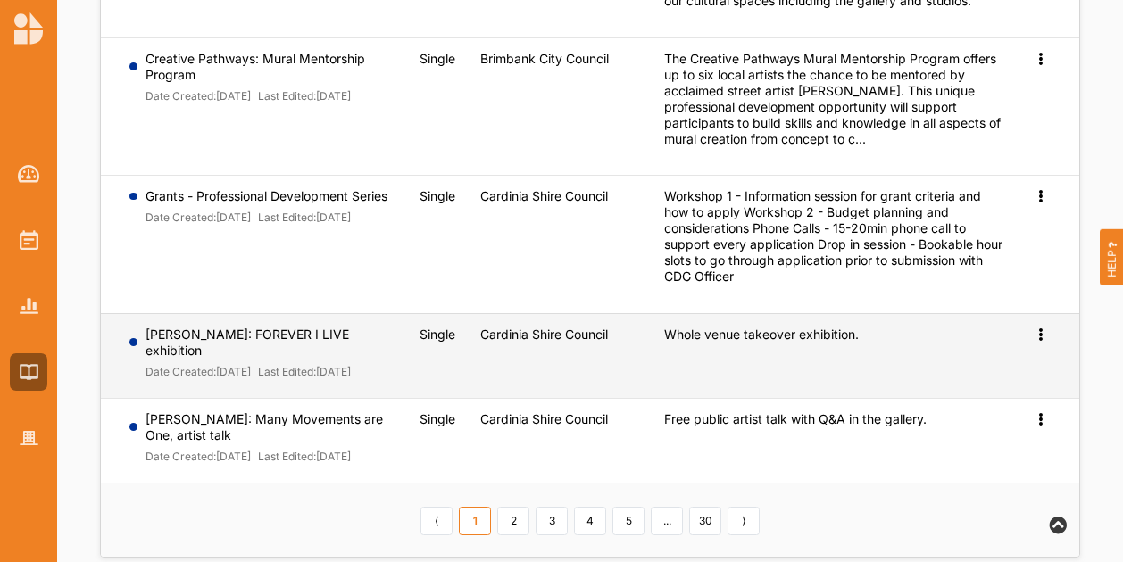
scroll to position [825, 0]
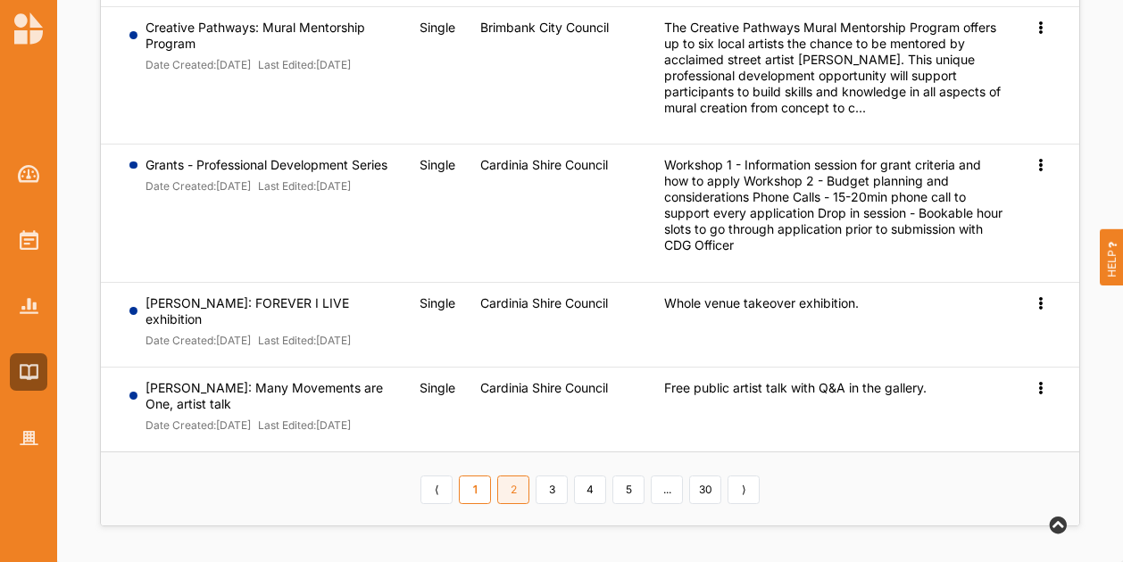
click at [505, 503] on link "2" at bounding box center [513, 490] width 32 height 29
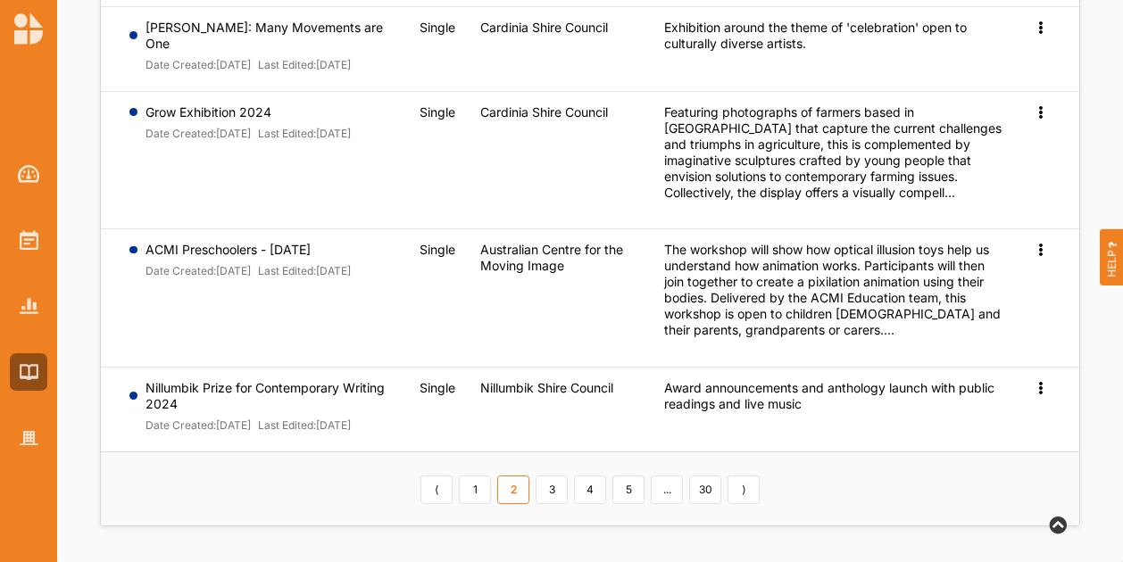
scroll to position [860, 0]
click at [556, 498] on link "3" at bounding box center [551, 490] width 32 height 29
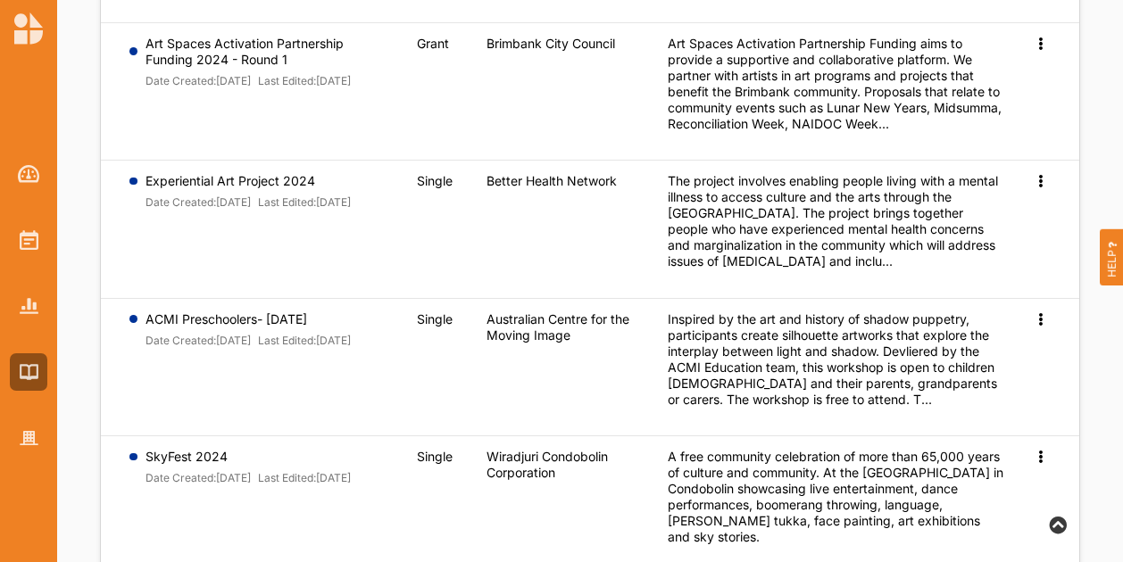
scroll to position [414, 0]
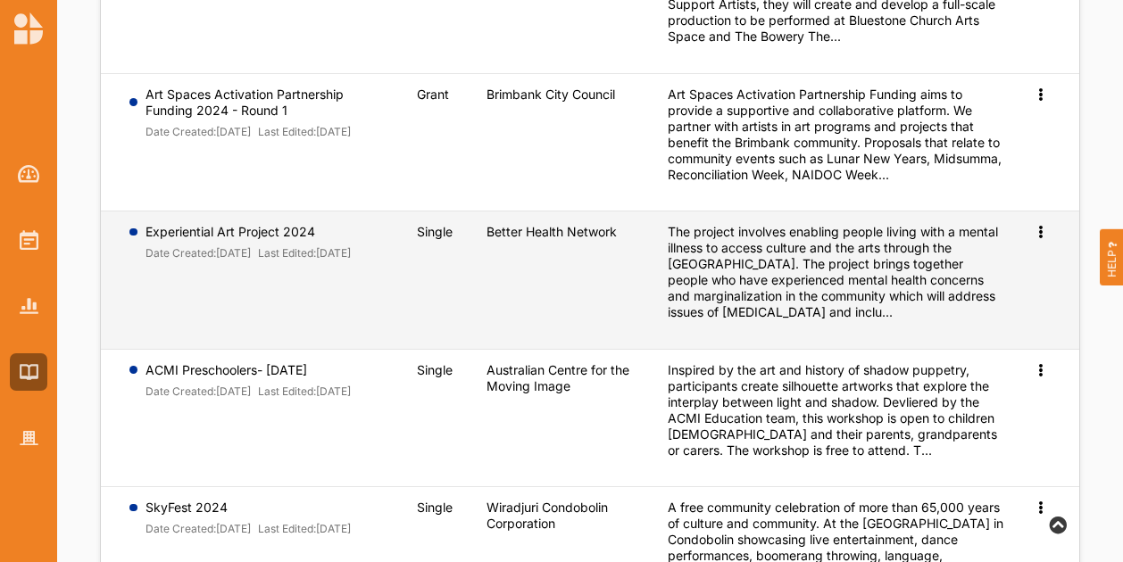
click at [1041, 224] on icon at bounding box center [1039, 230] width 15 height 12
click at [1007, 244] on link "Preview" at bounding box center [1011, 261] width 77 height 34
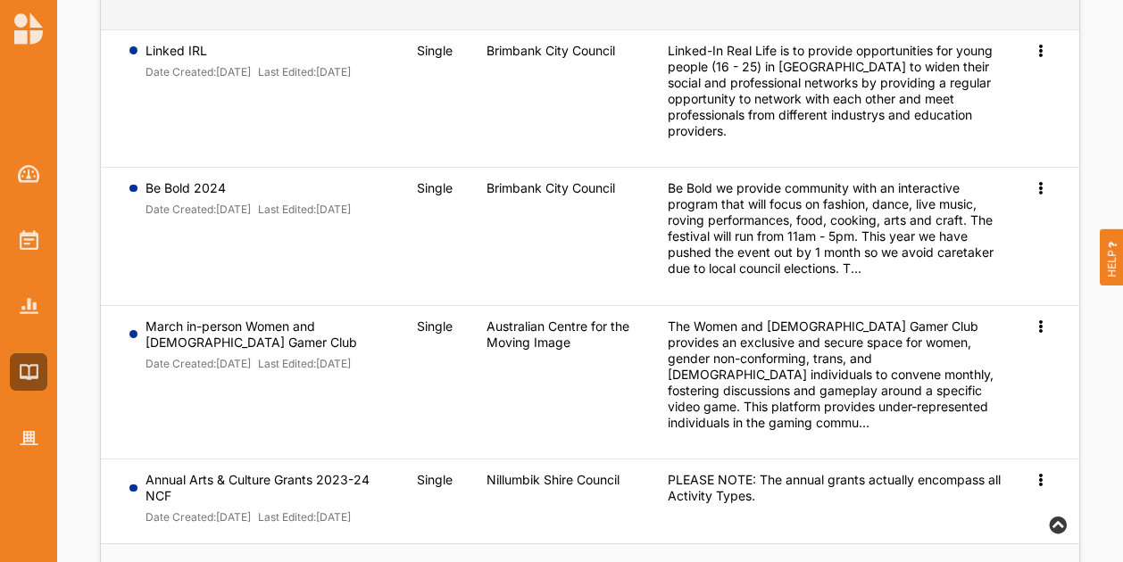
scroll to position [1039, 0]
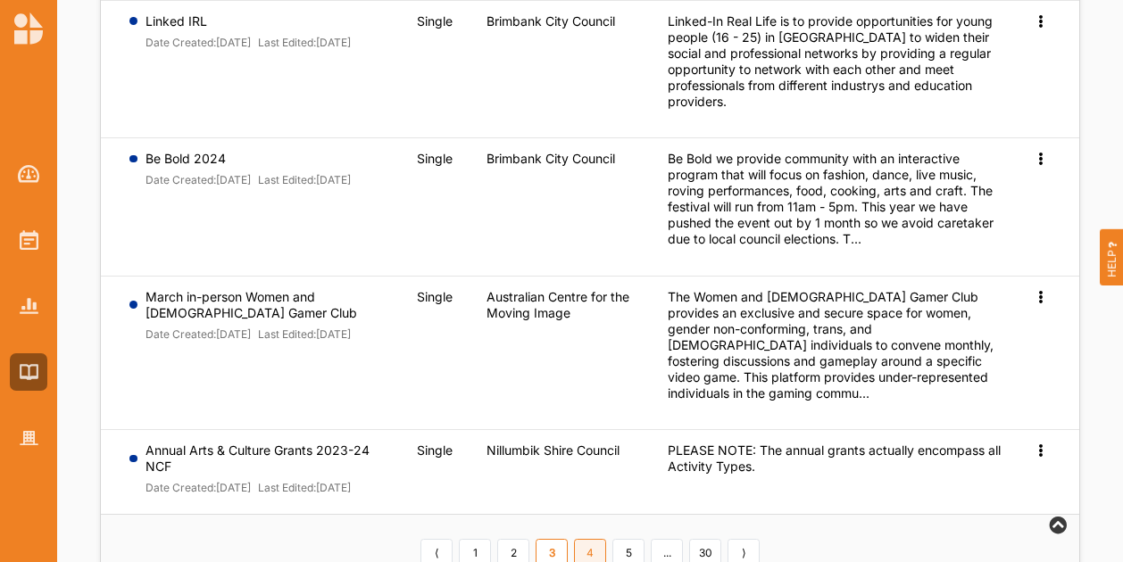
click at [591, 539] on link "4" at bounding box center [590, 553] width 32 height 29
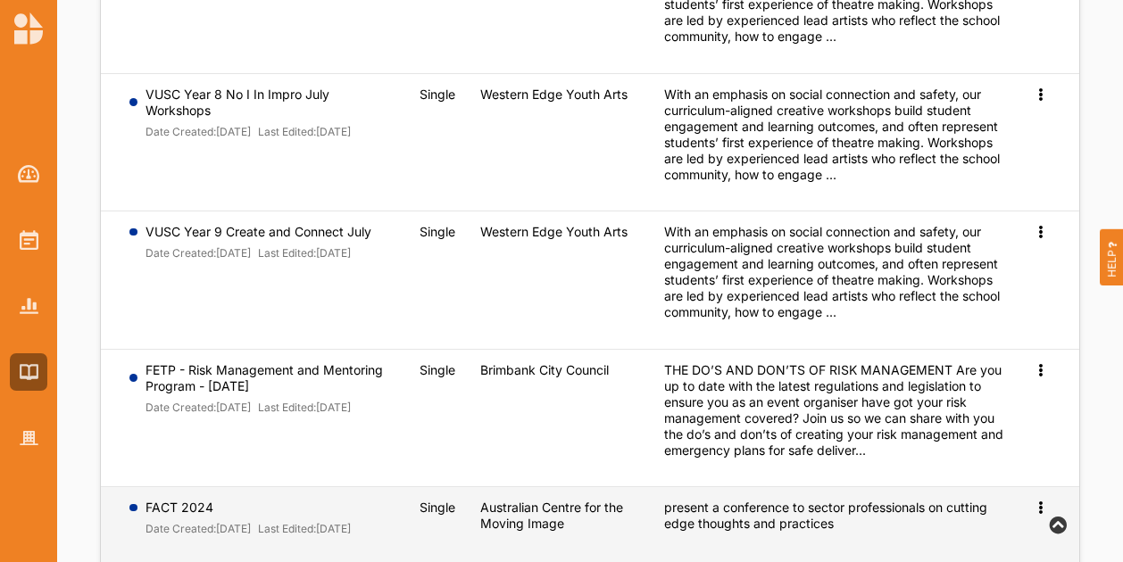
scroll to position [1008, 0]
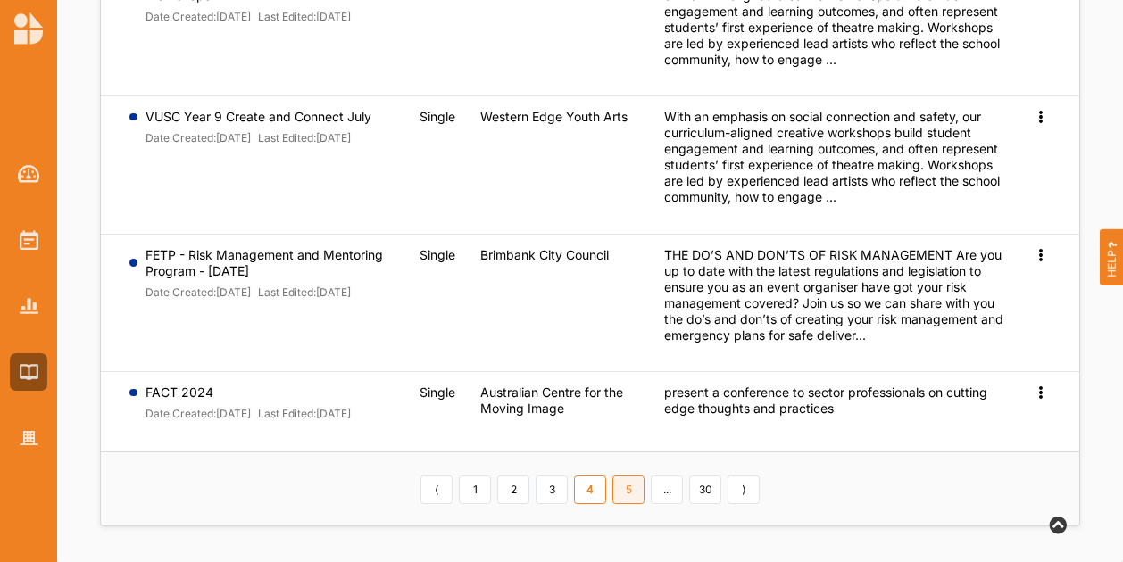
click at [613, 485] on link "5" at bounding box center [628, 490] width 32 height 29
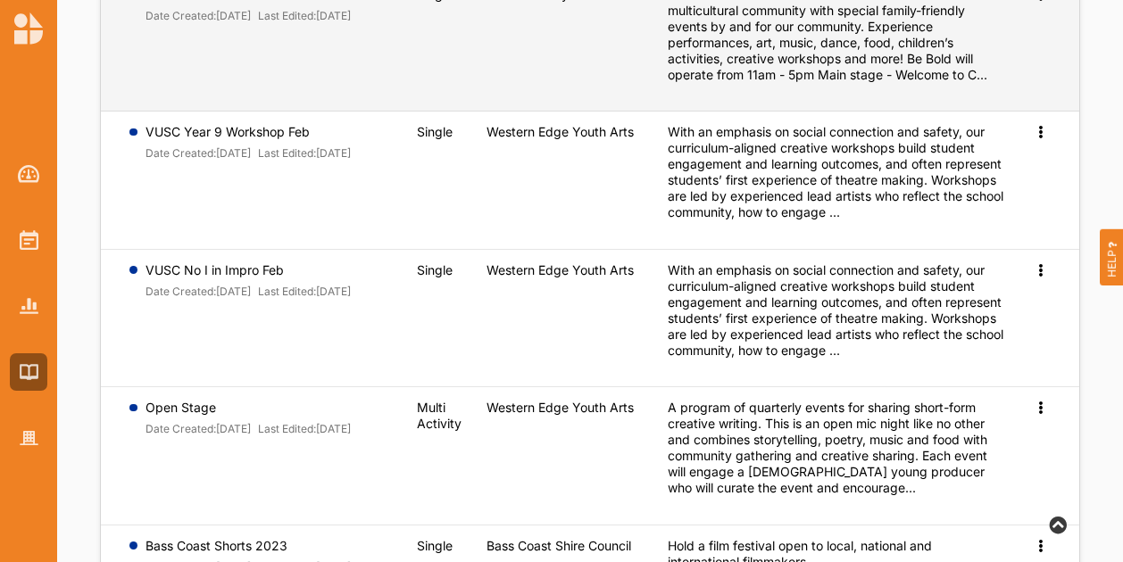
scroll to position [947, 0]
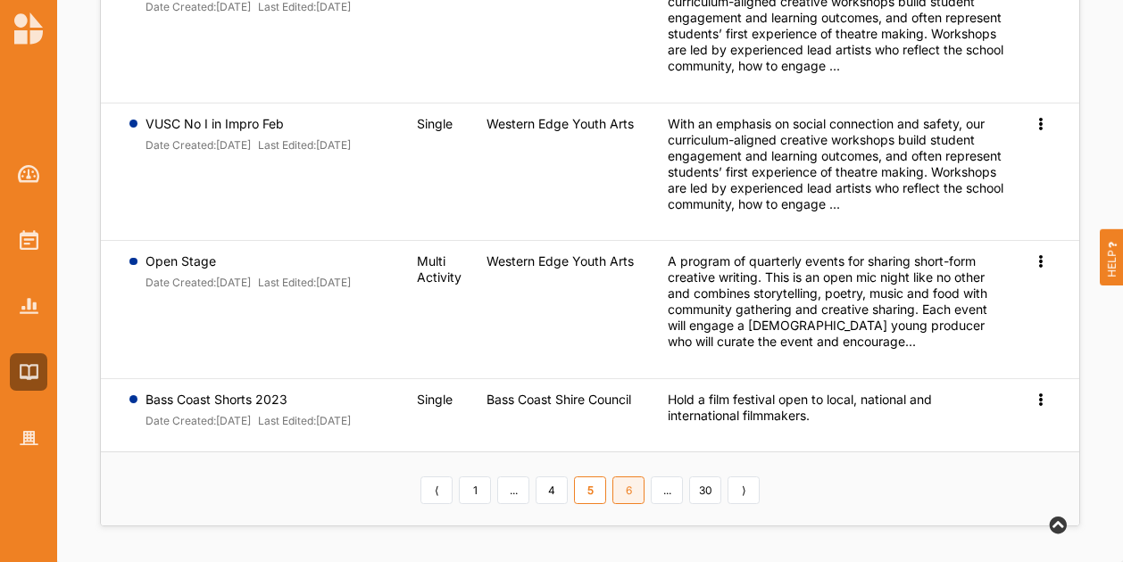
click at [637, 486] on link "6" at bounding box center [628, 491] width 32 height 29
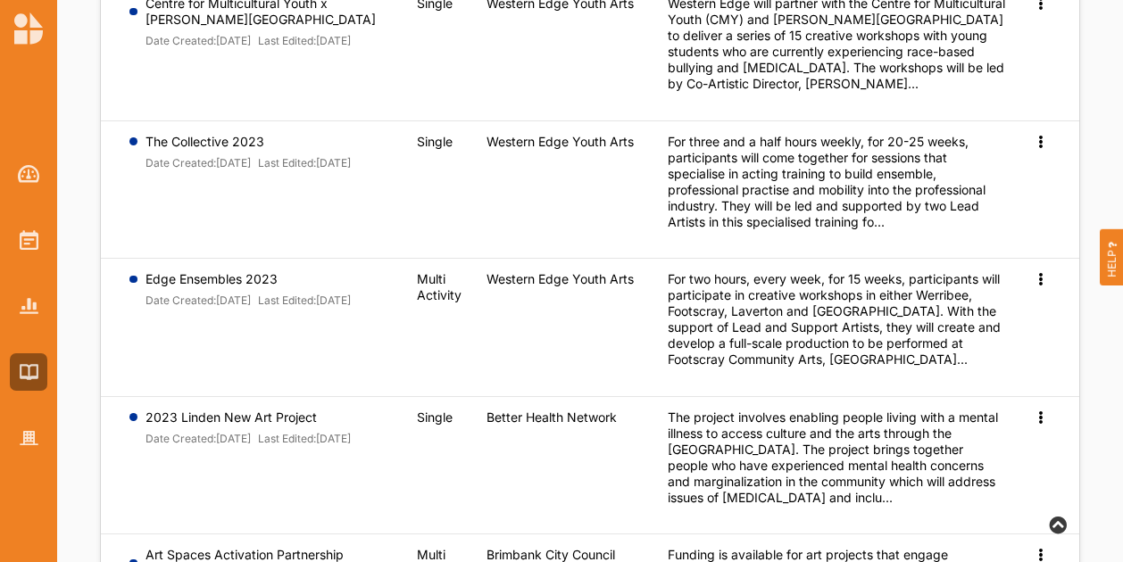
scroll to position [411, 0]
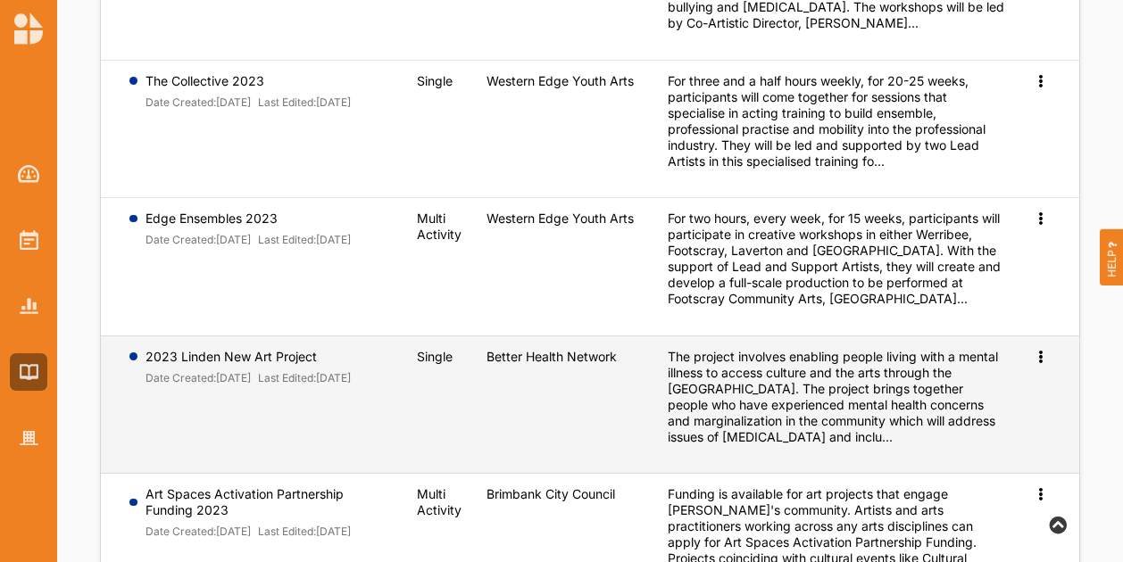
click at [1041, 351] on icon at bounding box center [1039, 355] width 15 height 12
click at [983, 385] on link "Preview" at bounding box center [1011, 386] width 77 height 34
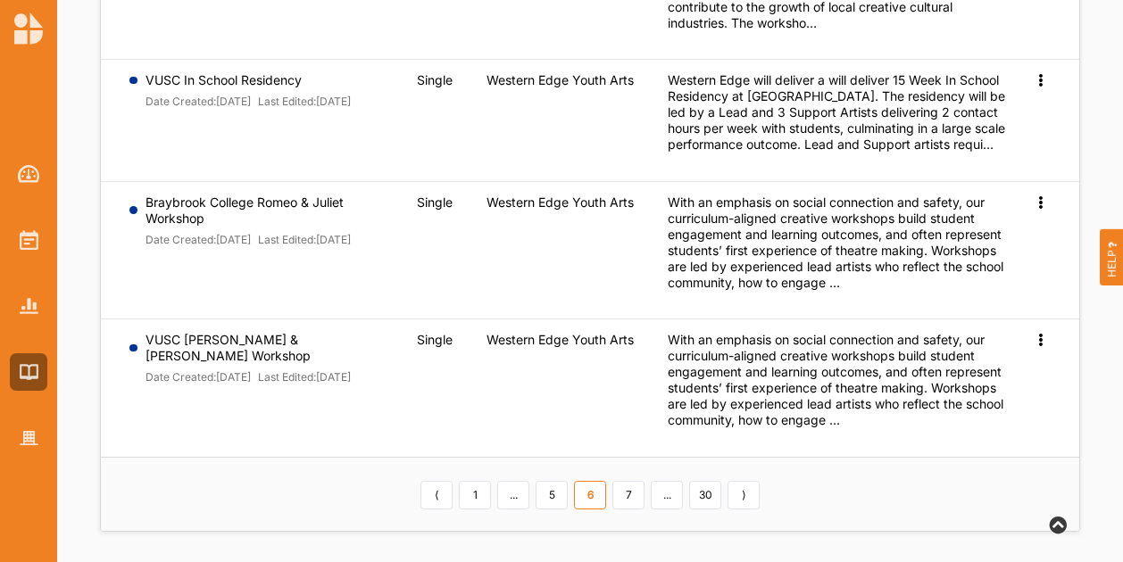
scroll to position [1118, 0]
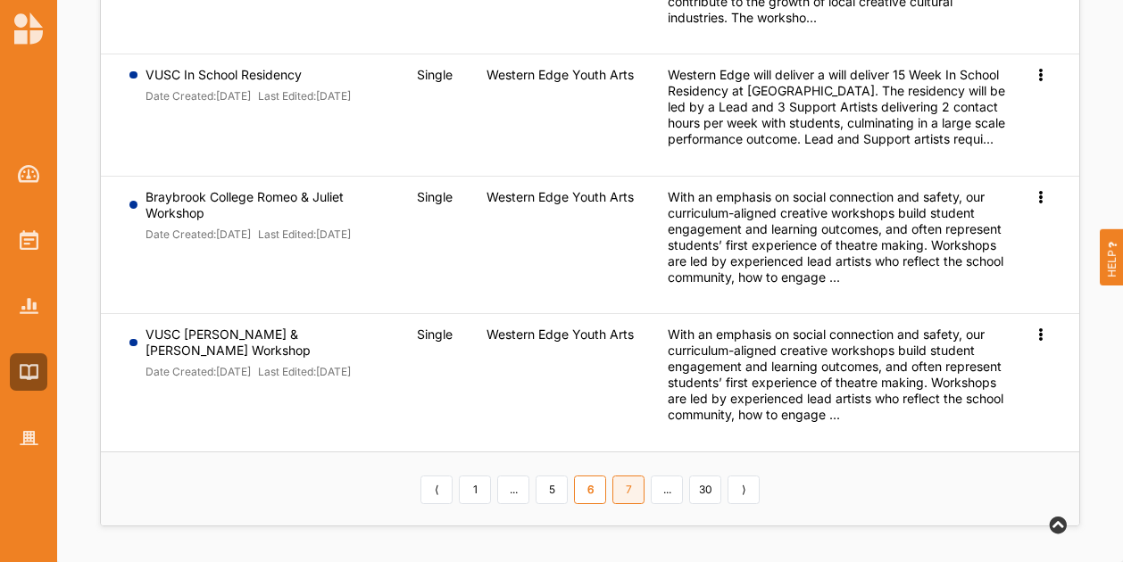
click at [626, 497] on link "7" at bounding box center [628, 490] width 32 height 29
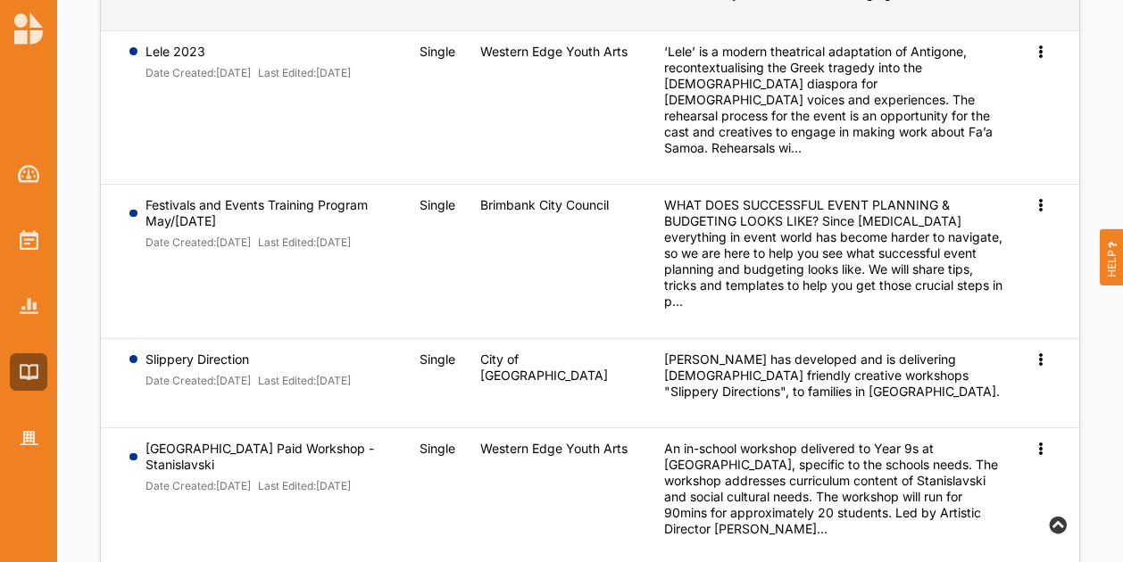
scroll to position [535, 0]
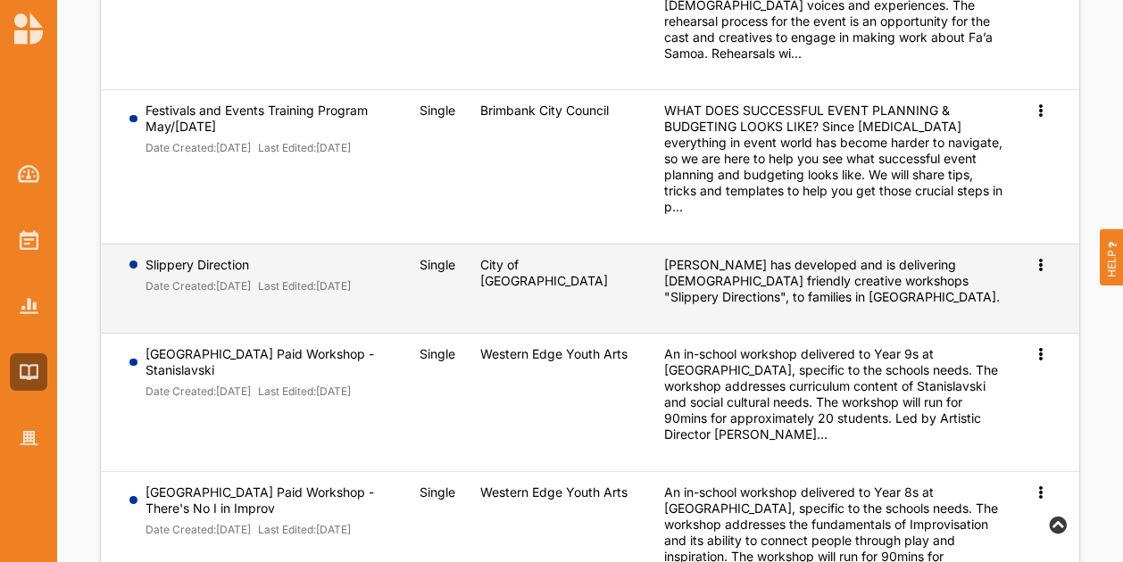
click at [518, 257] on label "City of Parramatta" at bounding box center [559, 273] width 159 height 32
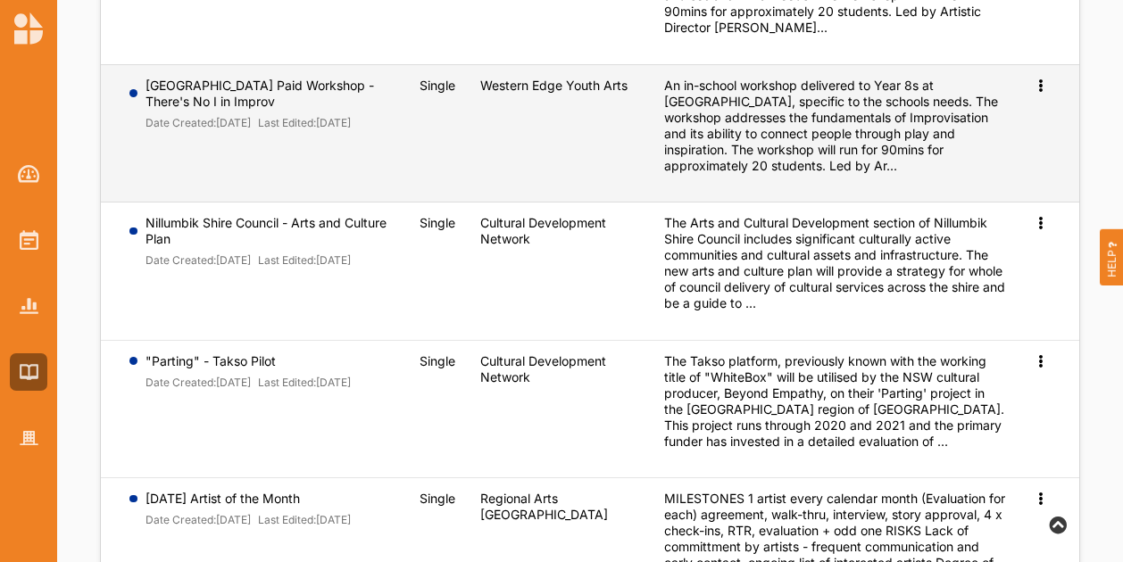
scroll to position [1070, 0]
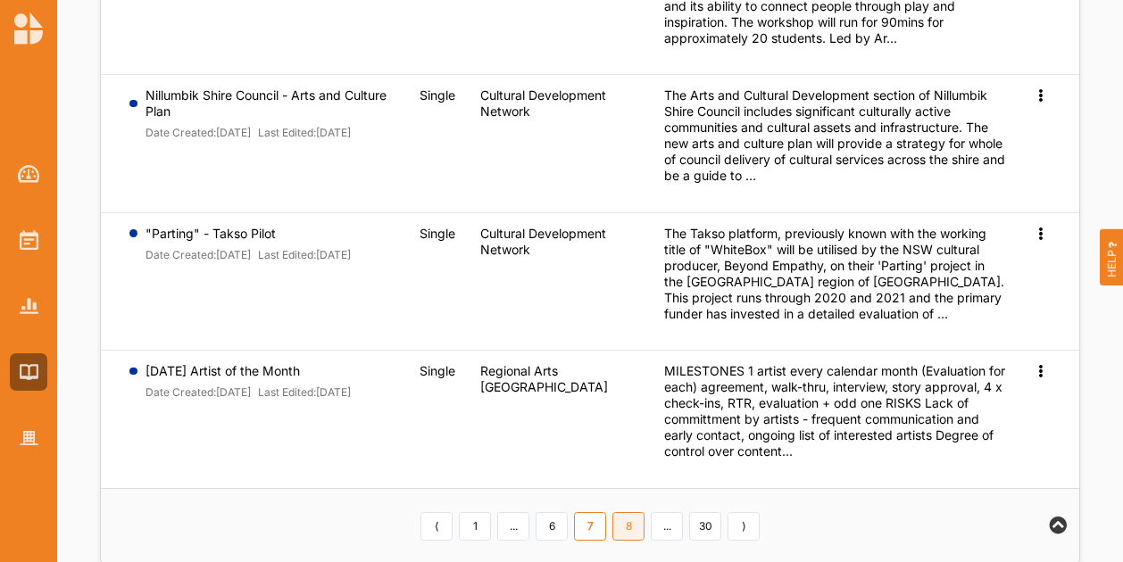
click at [625, 512] on link "8" at bounding box center [628, 526] width 32 height 29
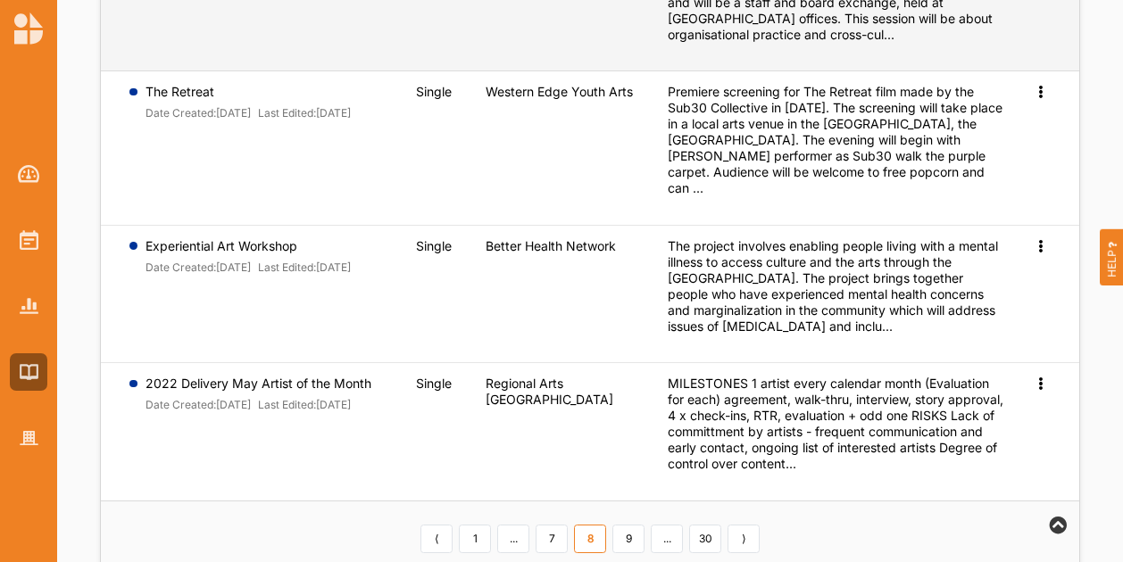
scroll to position [1064, 0]
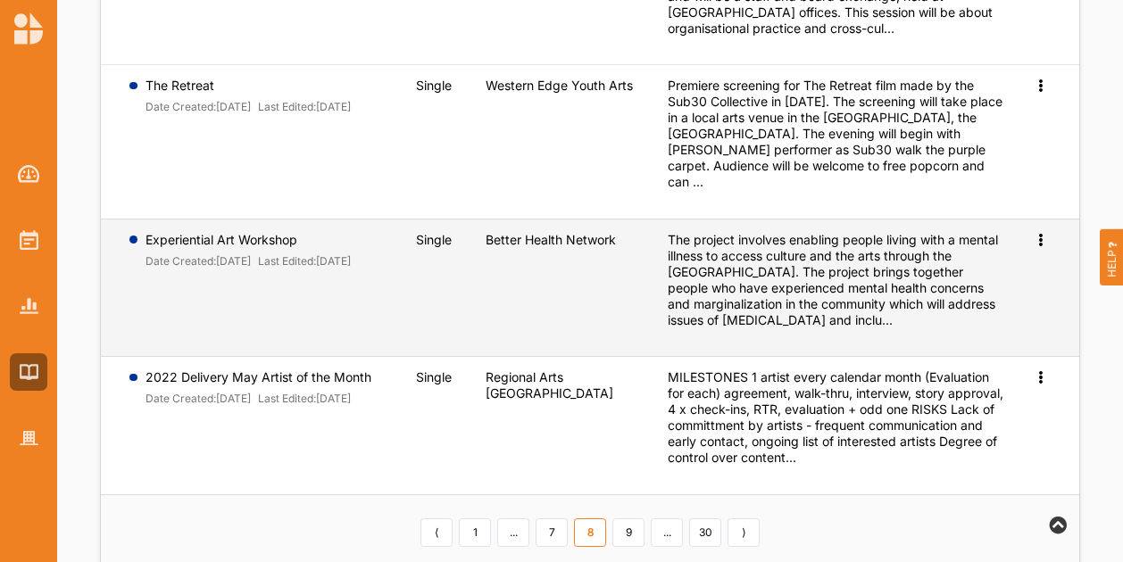
click at [536, 232] on label "Better Health Network" at bounding box center [550, 240] width 130 height 16
click at [1037, 232] on icon at bounding box center [1039, 238] width 15 height 12
click at [999, 261] on span "Preview" at bounding box center [1011, 268] width 46 height 15
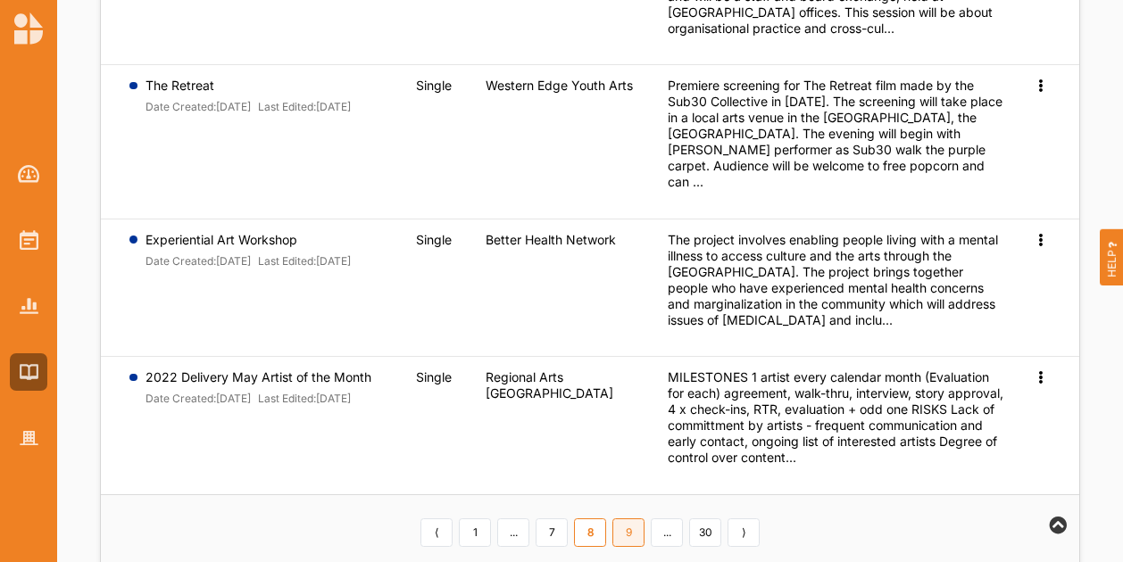
click at [621, 518] on link "9" at bounding box center [628, 532] width 32 height 29
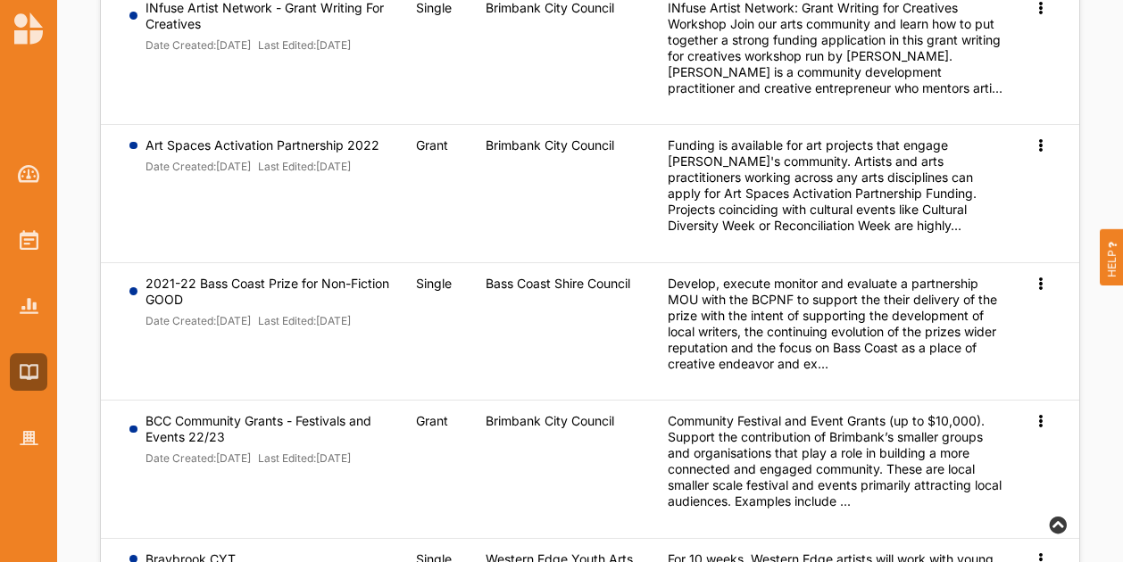
scroll to position [0, 0]
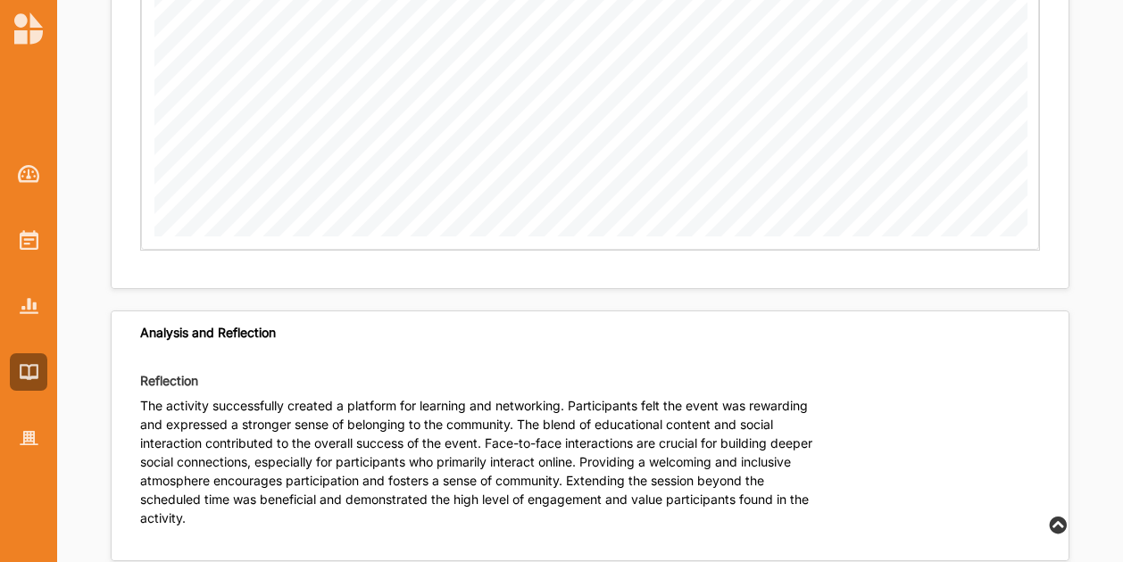
scroll to position [3325, 0]
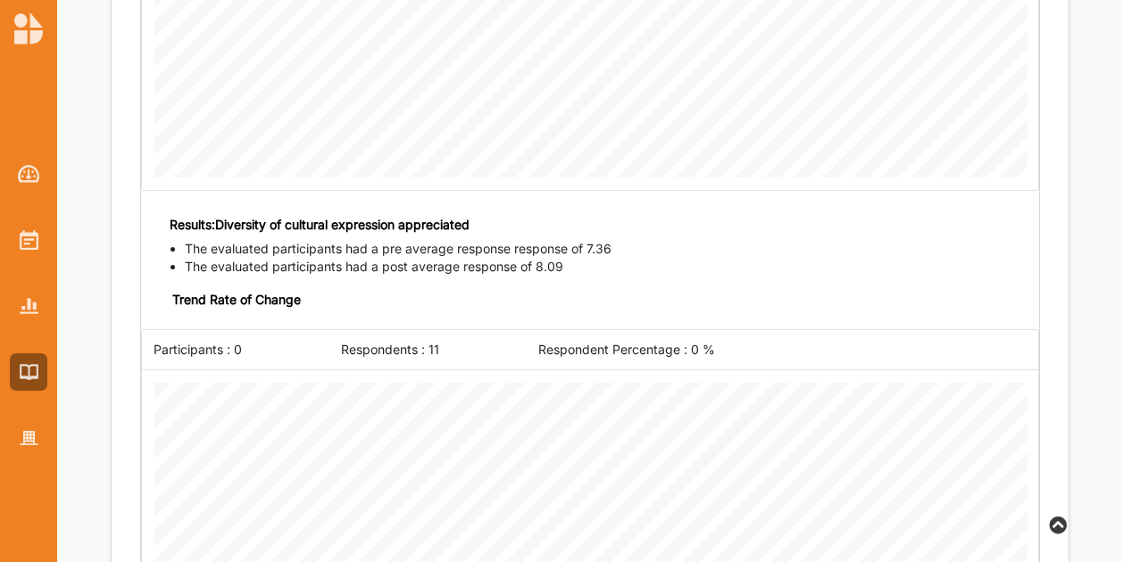
scroll to position [2365, 0]
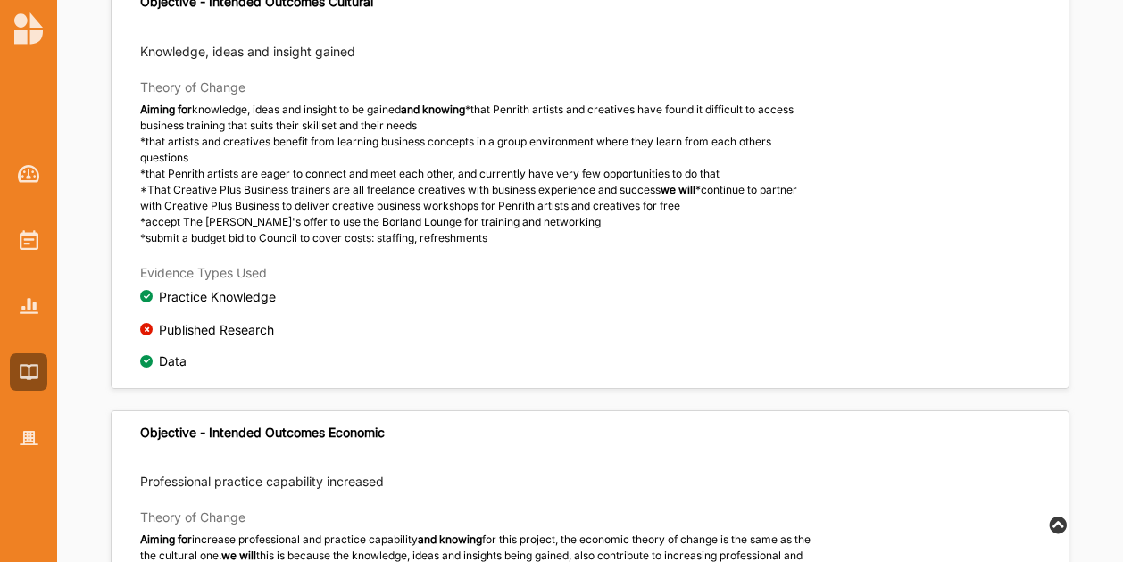
scroll to position [452, 0]
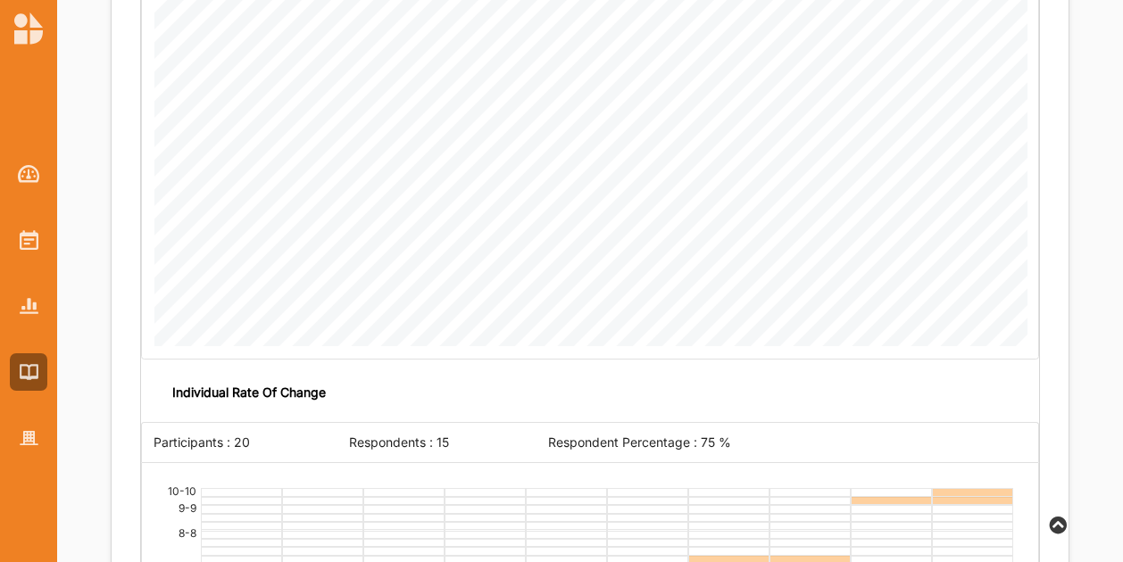
scroll to position [3130, 0]
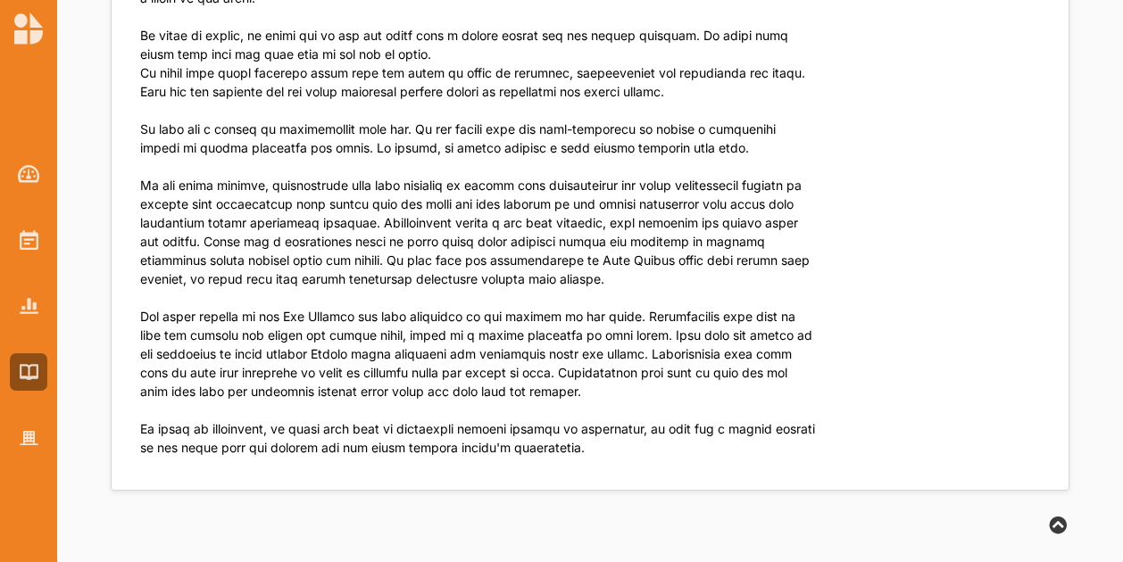
scroll to position [10382, 0]
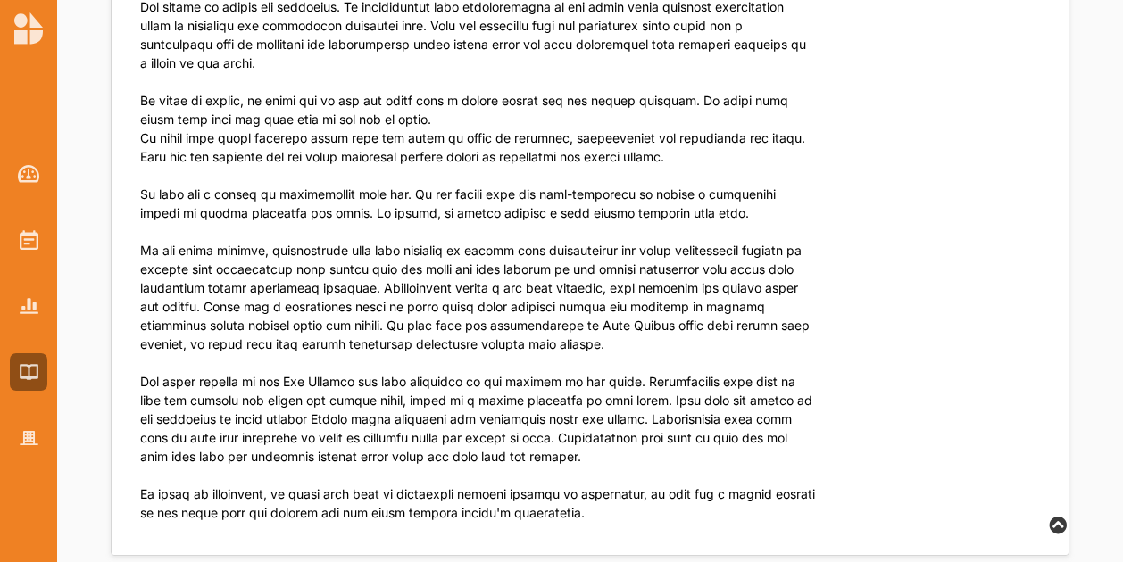
scroll to position [7585, 0]
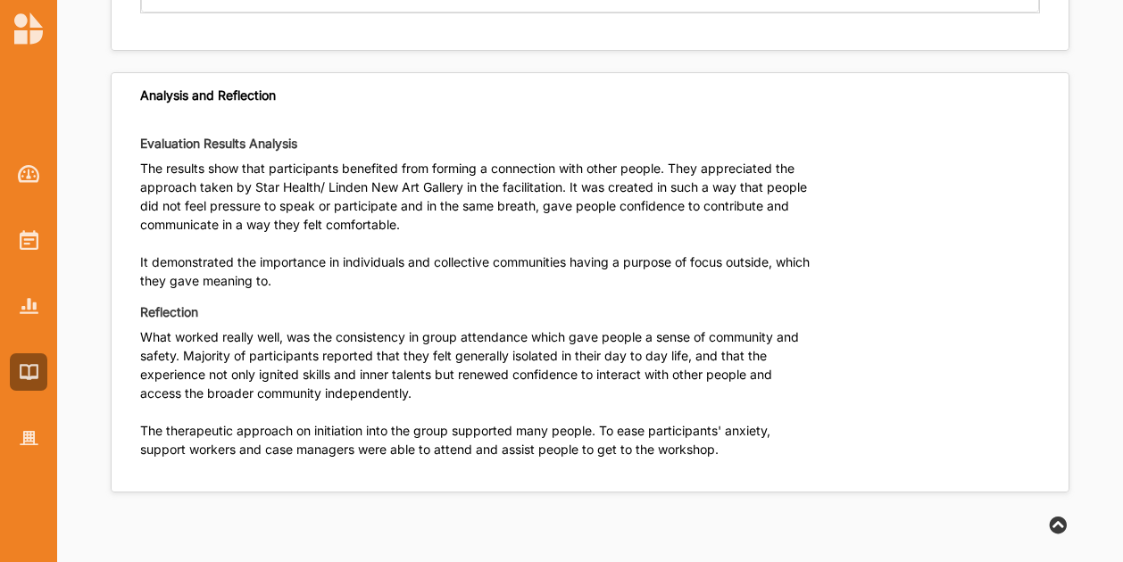
scroll to position [6994, 0]
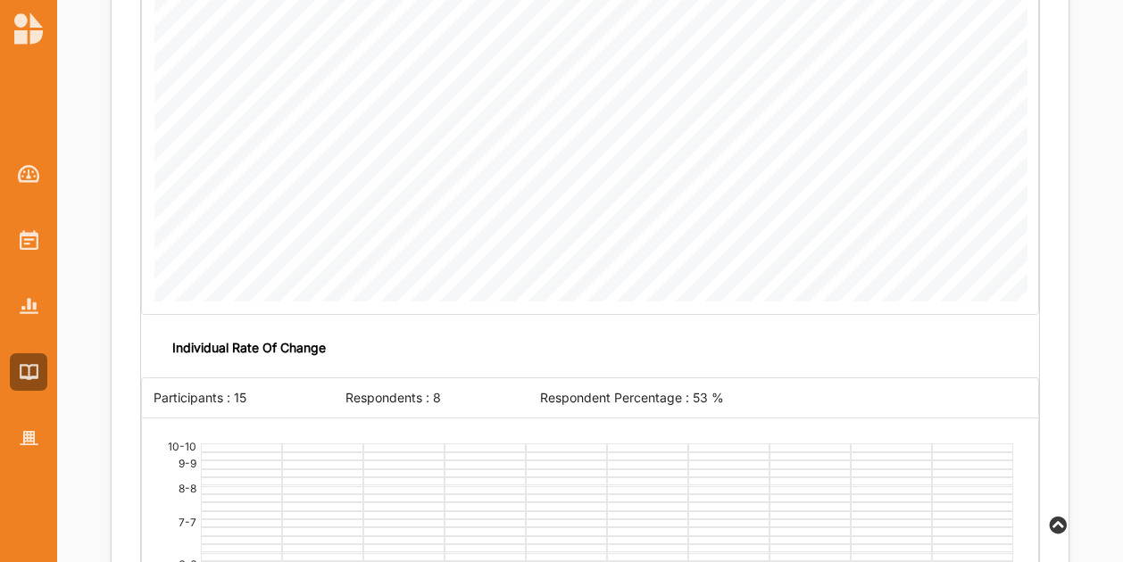
scroll to position [3480, 0]
